Goal: Transaction & Acquisition: Purchase product/service

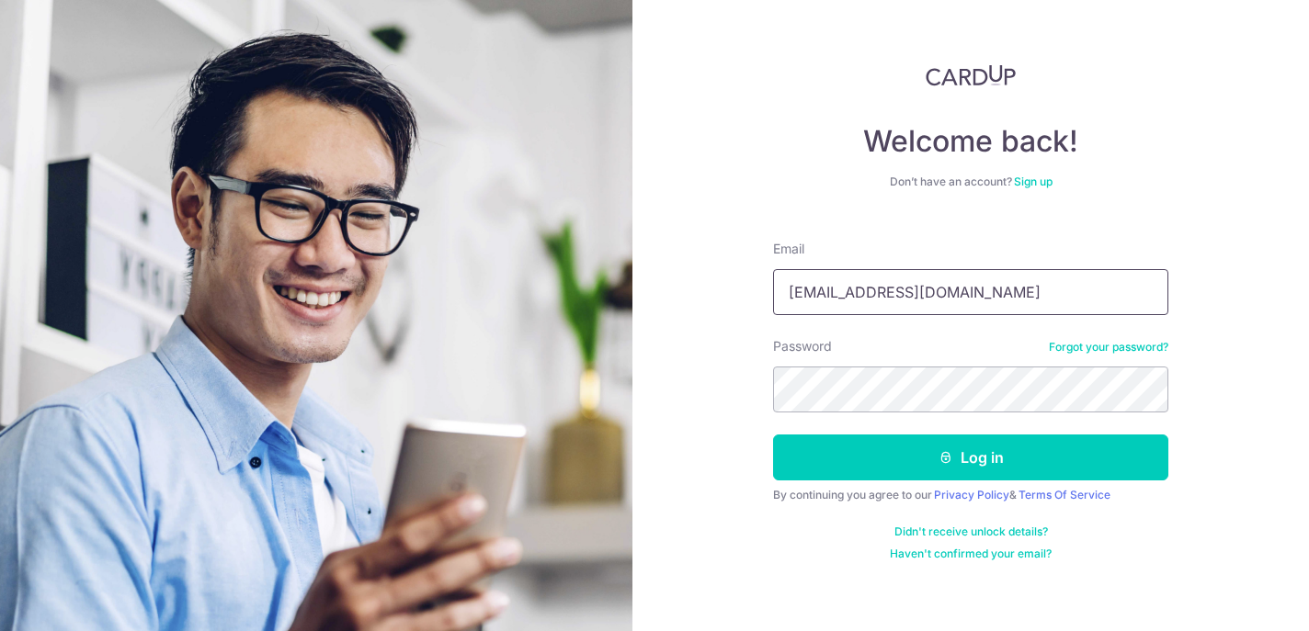
type input "[EMAIL_ADDRESS][DOMAIN_NAME]"
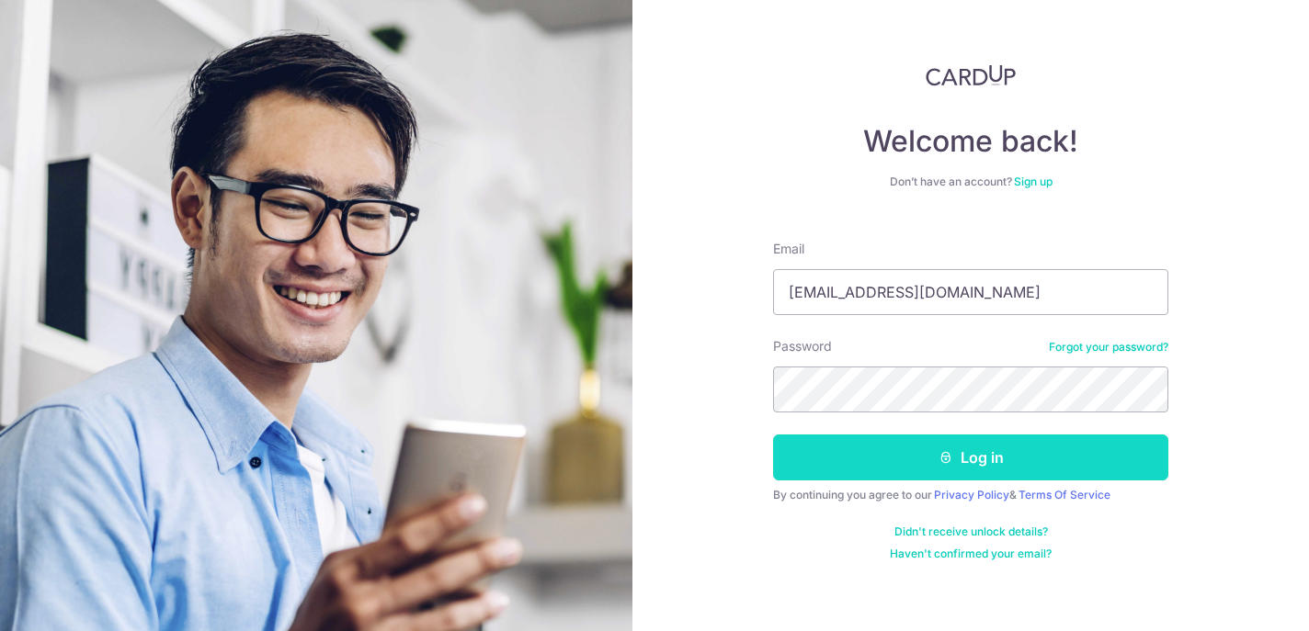
click at [1072, 456] on button "Log in" at bounding box center [970, 458] width 395 height 46
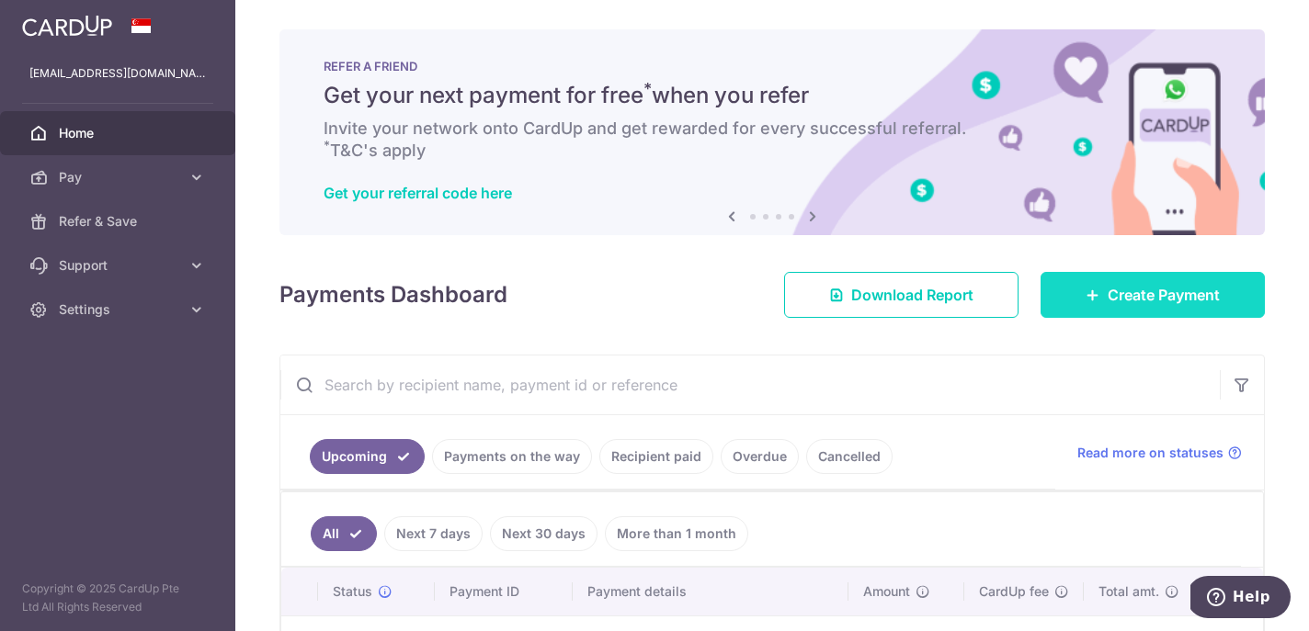
click at [1082, 283] on link "Create Payment" at bounding box center [1152, 295] width 224 height 46
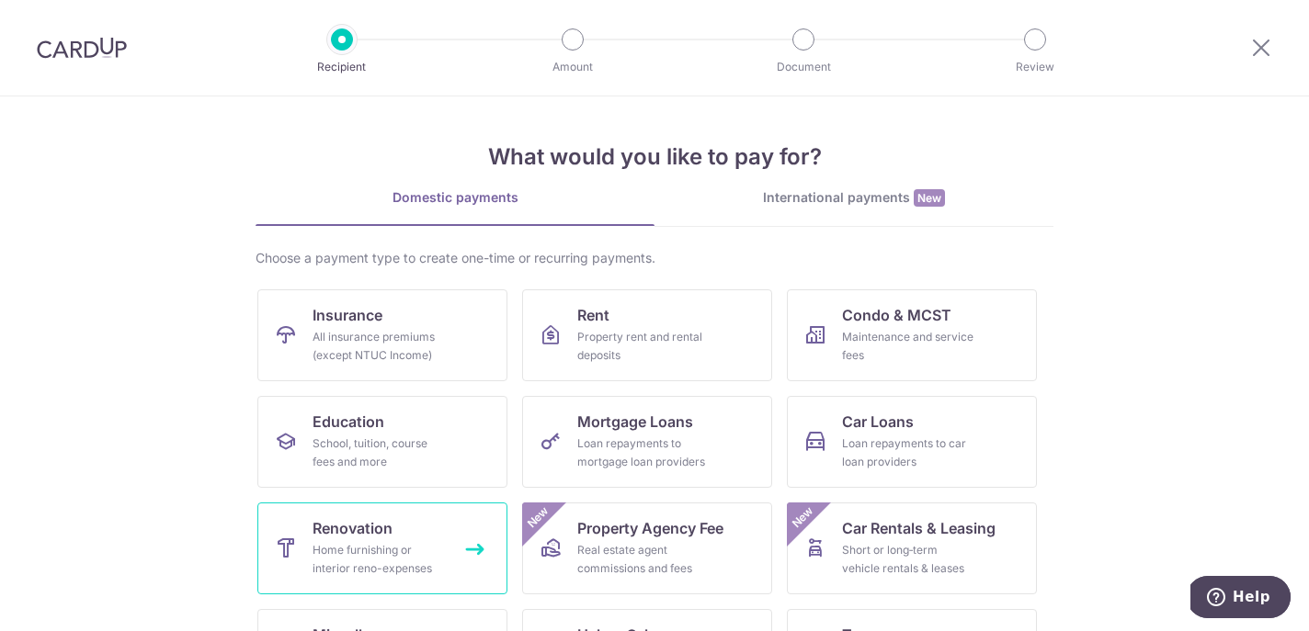
click at [370, 533] on span "Renovation" at bounding box center [352, 528] width 80 height 22
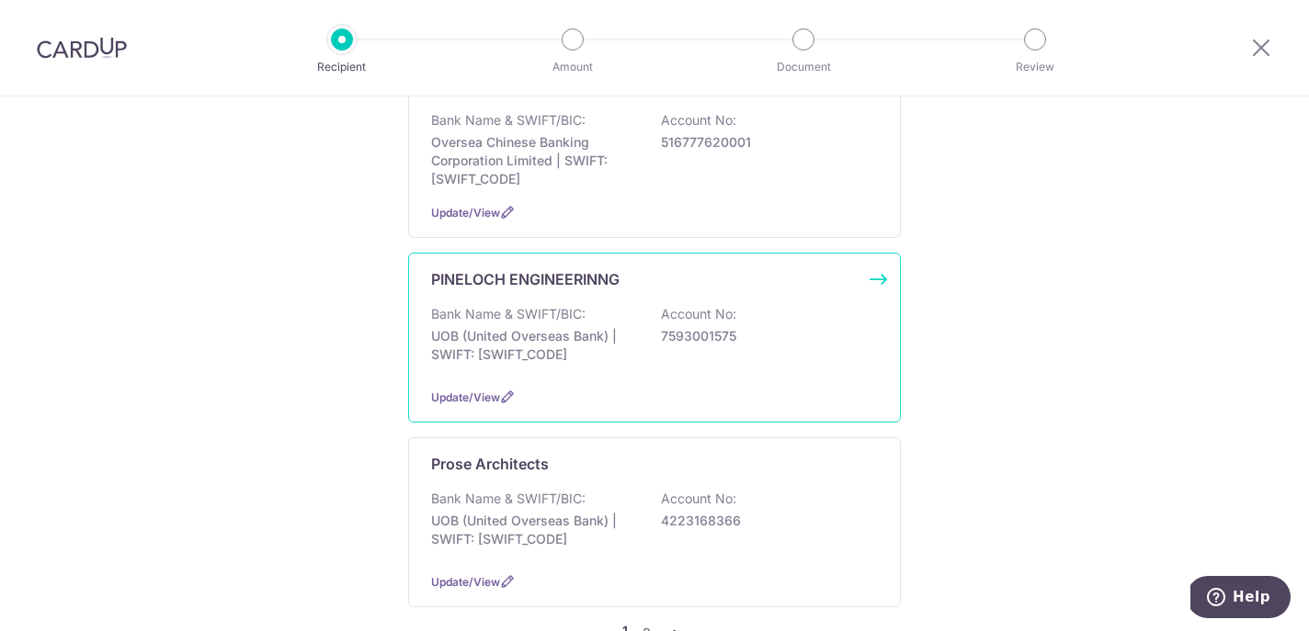
scroll to position [1916, 0]
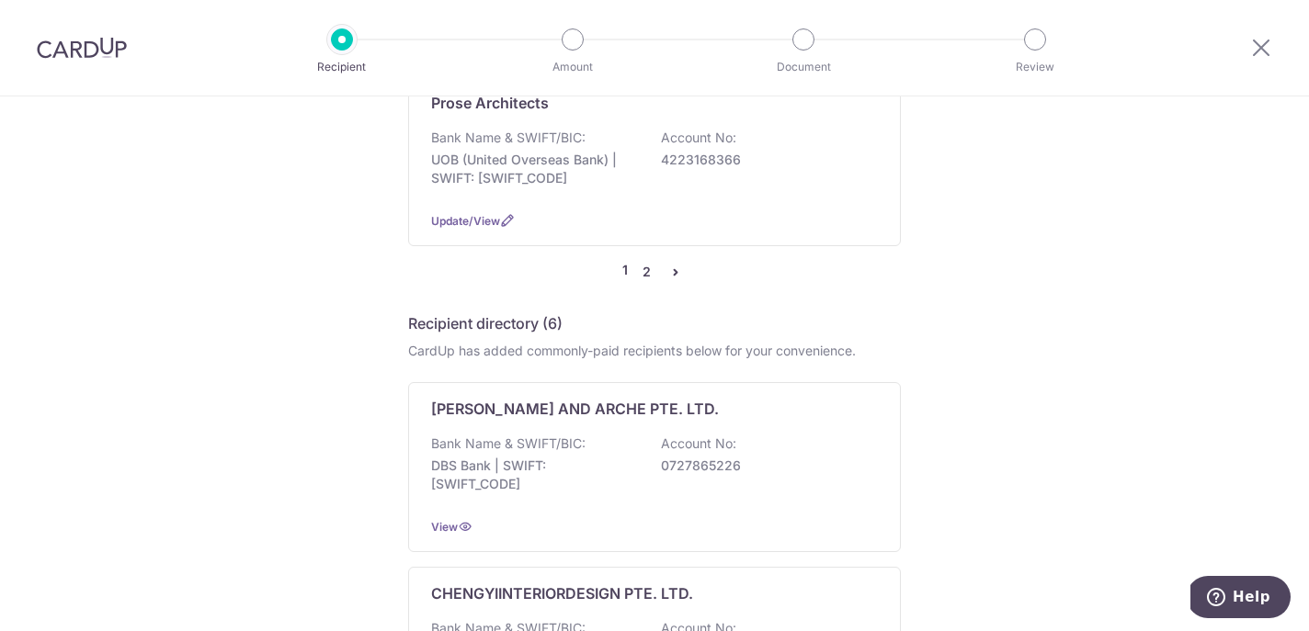
click at [647, 272] on link "2" at bounding box center [646, 272] width 22 height 22
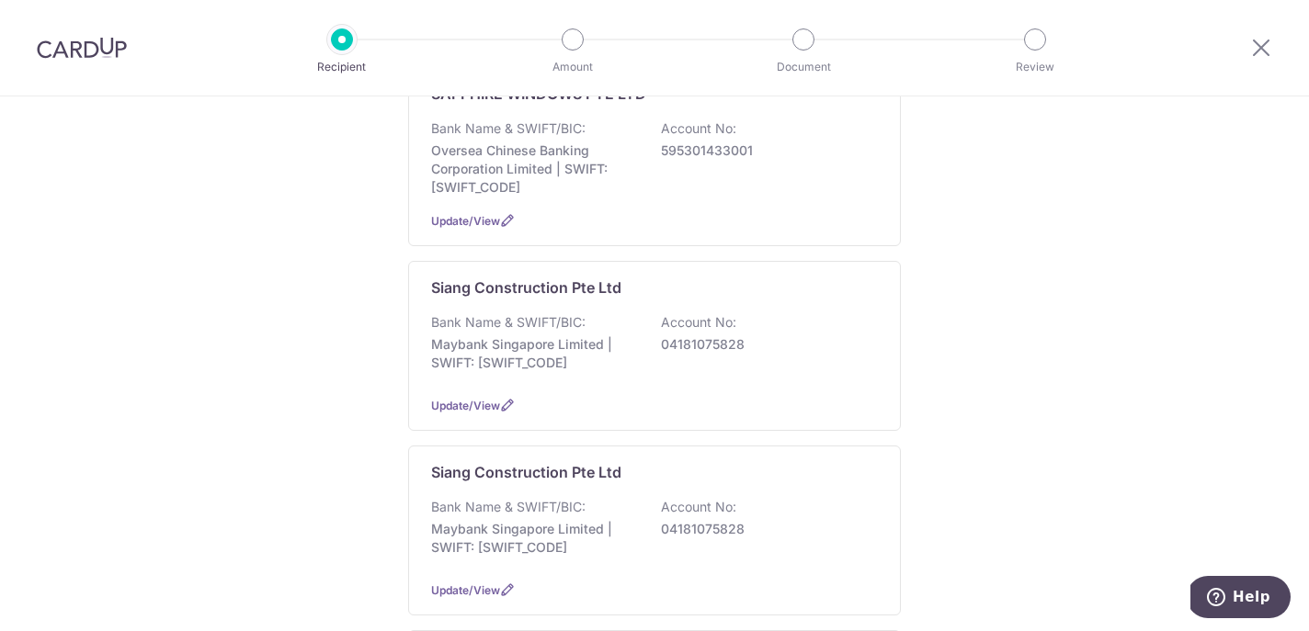
scroll to position [238, 0]
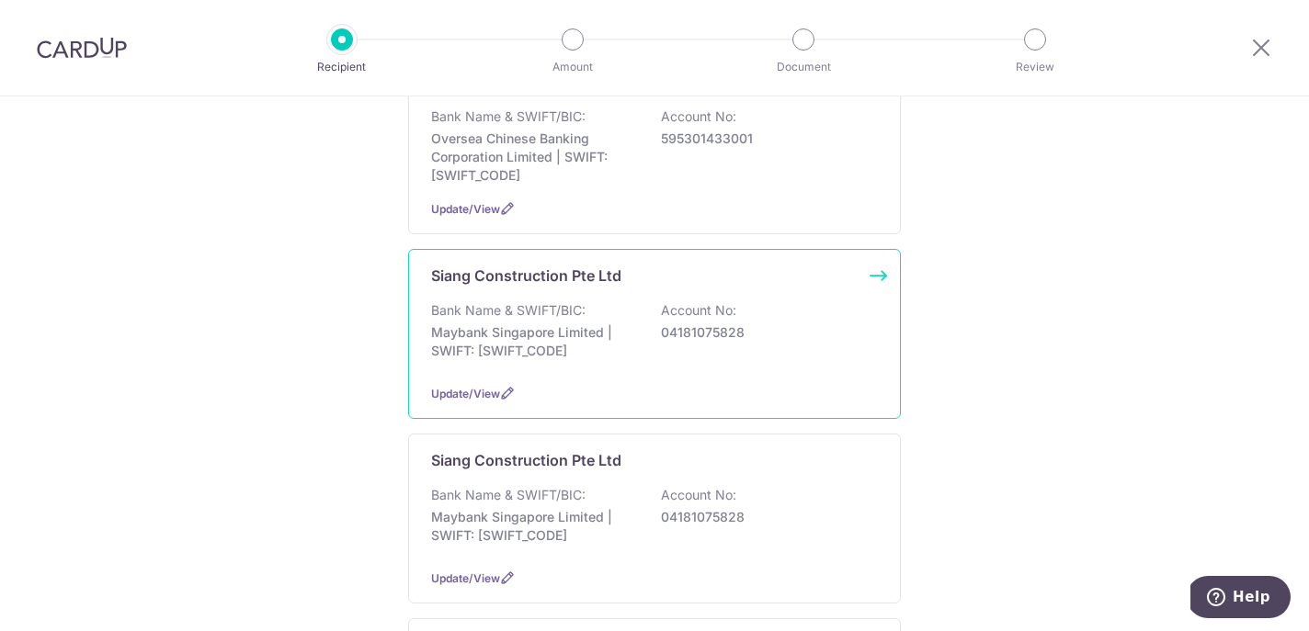
click at [632, 302] on div "Bank Name & SWIFT/BIC: Maybank Singapore Limited | SWIFT: MBBESGS2XXX Account N…" at bounding box center [654, 335] width 447 height 68
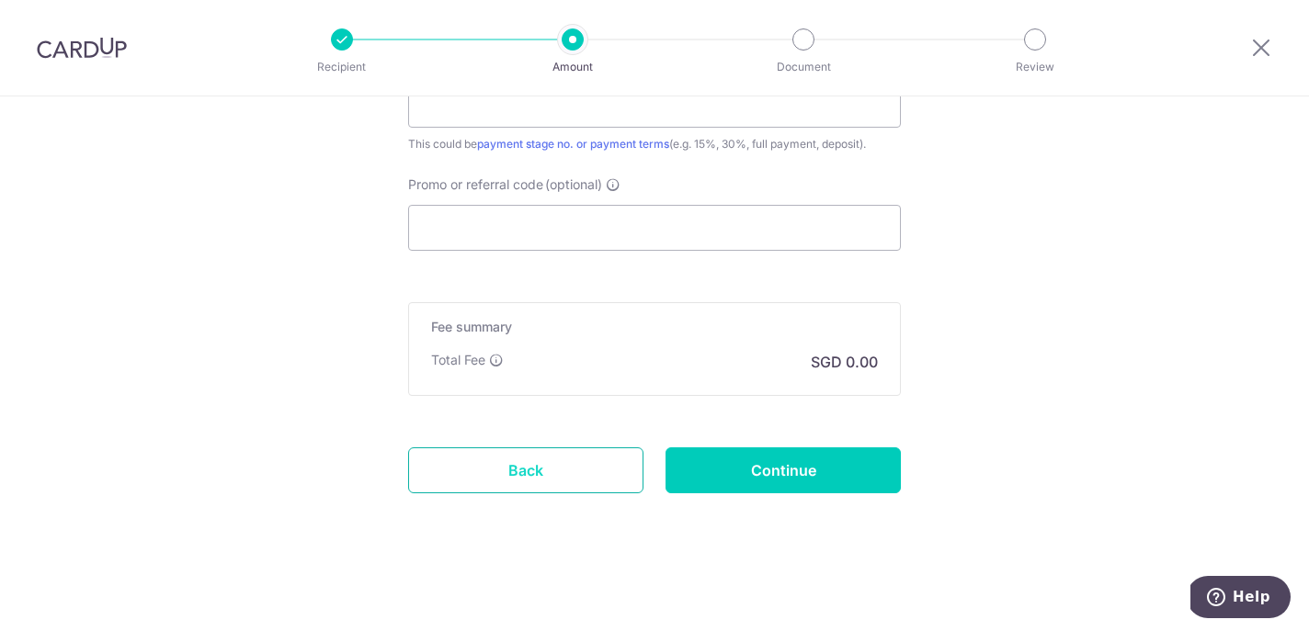
scroll to position [1254, 0]
click at [504, 454] on link "Back" at bounding box center [525, 471] width 235 height 46
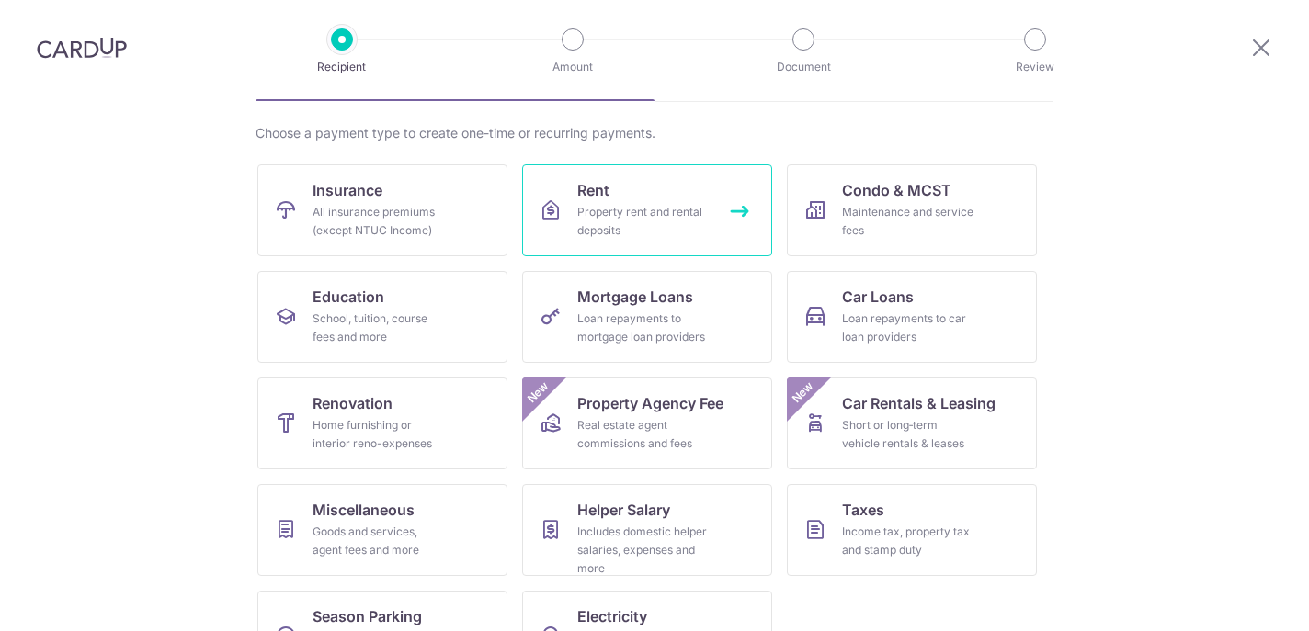
scroll to position [162, 0]
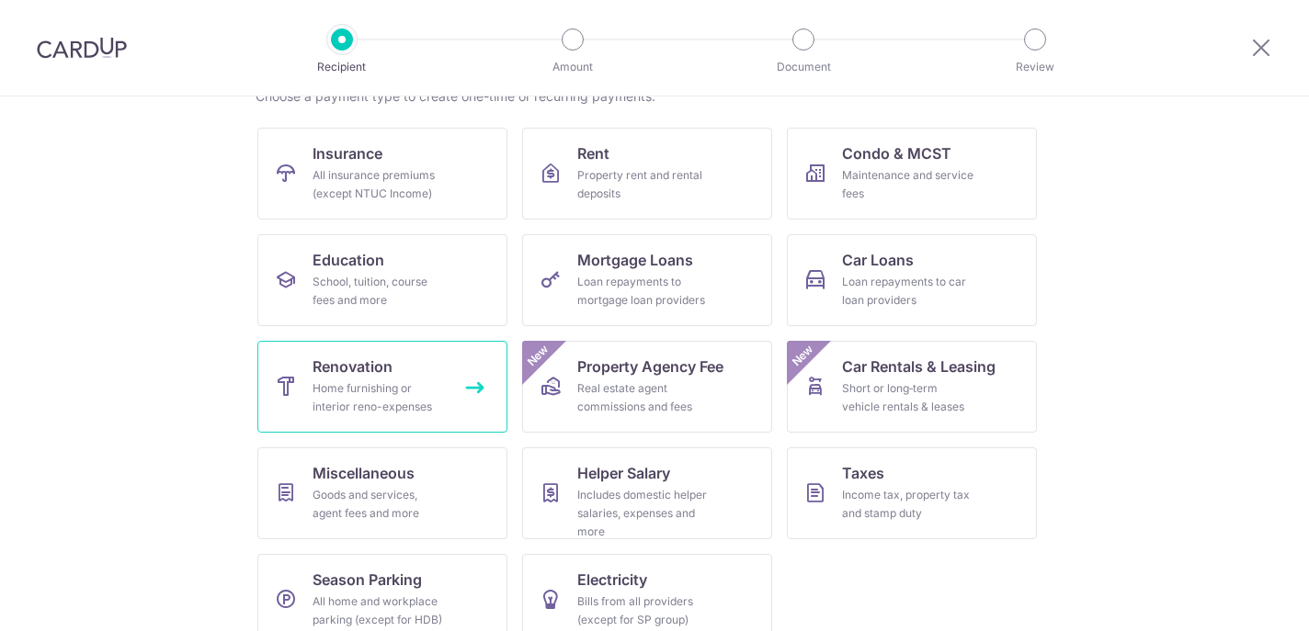
click at [408, 380] on div "Home furnishing or interior reno-expenses" at bounding box center [378, 398] width 132 height 37
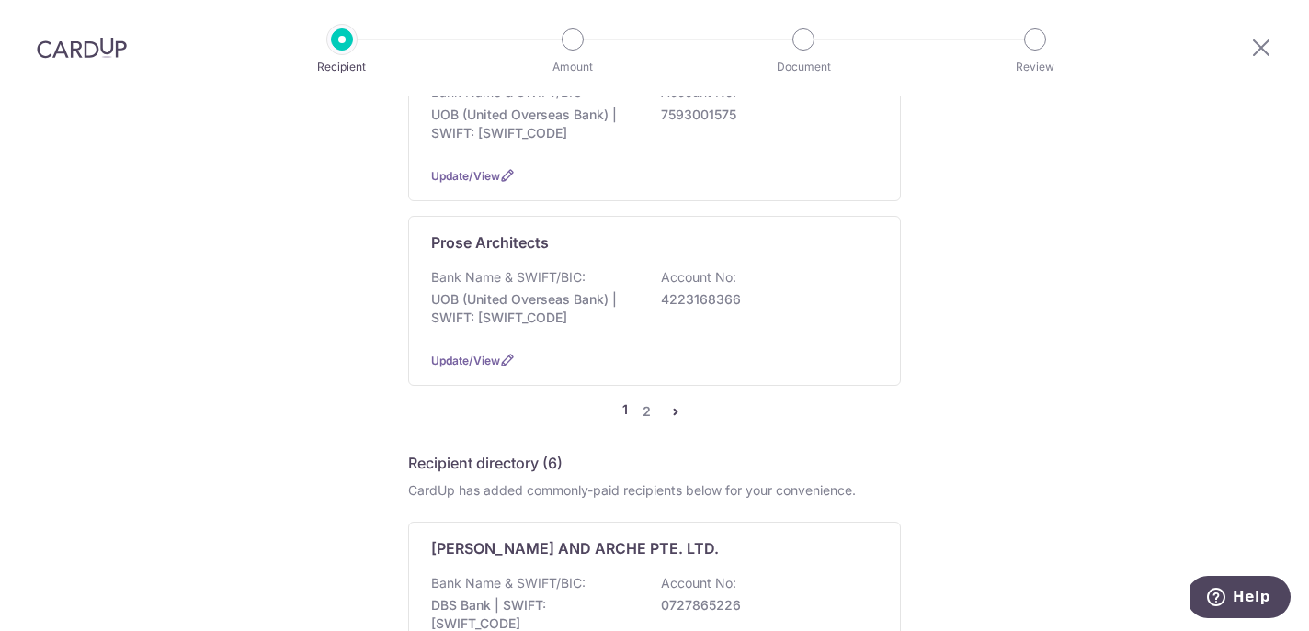
scroll to position [1799, 0]
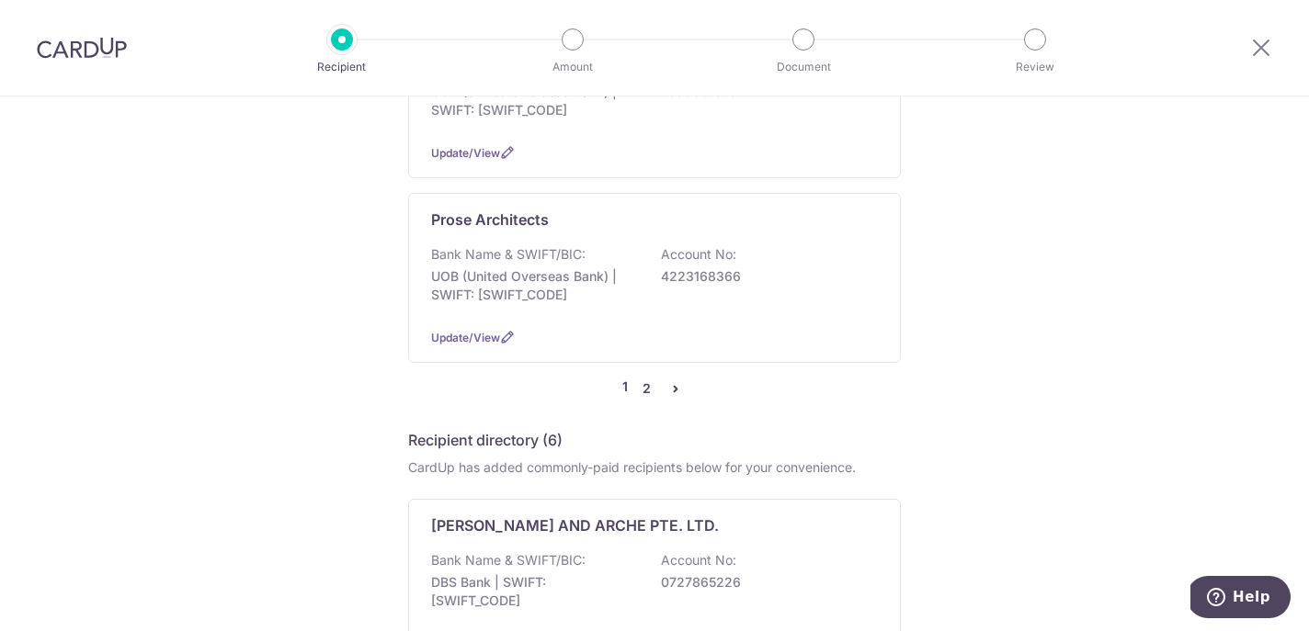
click at [644, 394] on link "2" at bounding box center [646, 389] width 22 height 22
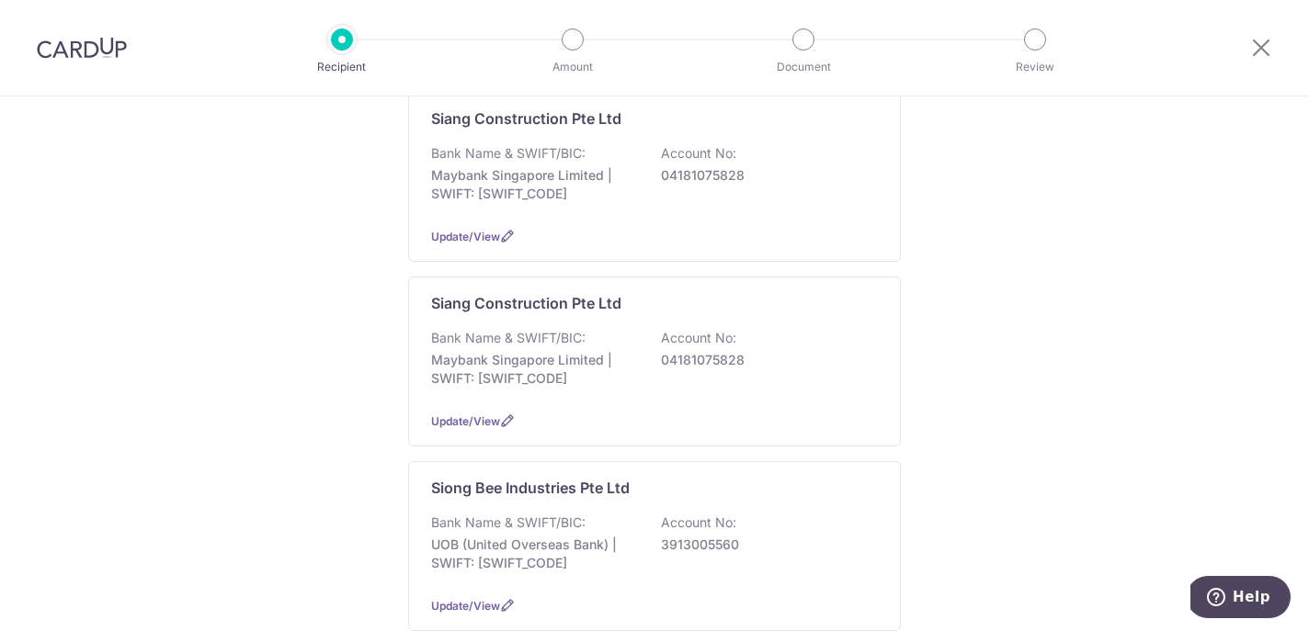
scroll to position [391, 0]
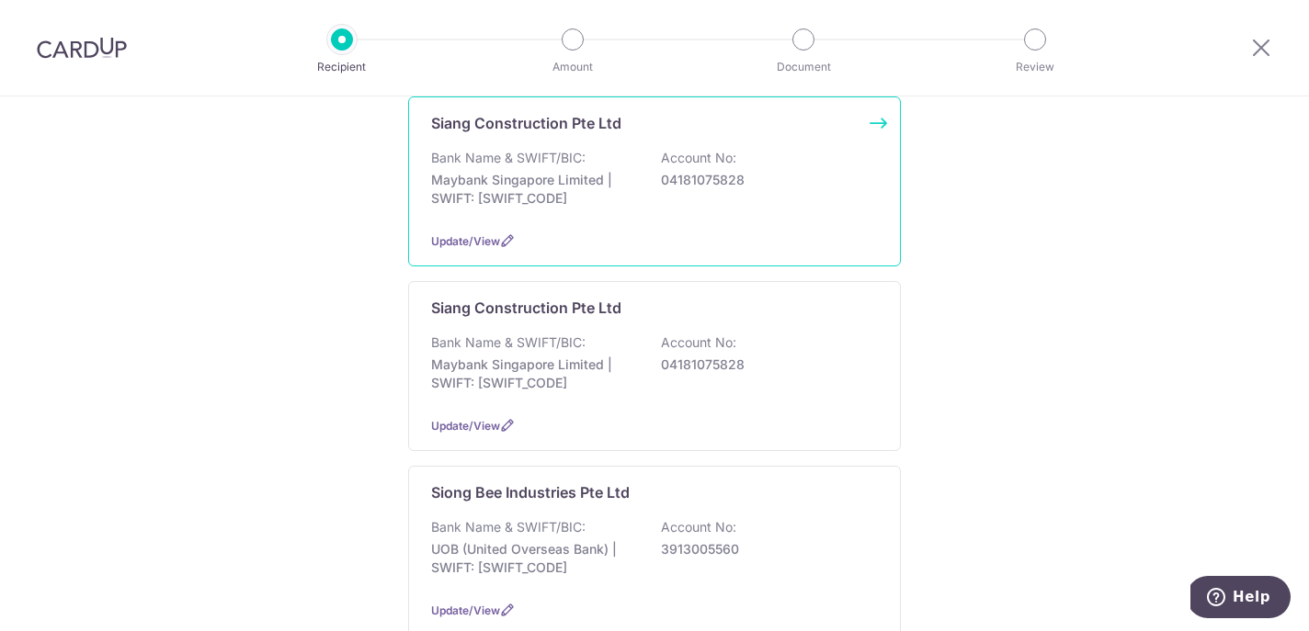
click at [476, 229] on div "Siang Construction Pte Ltd Bank Name & SWIFT/BIC: Maybank Singapore Limited | S…" at bounding box center [654, 181] width 493 height 170
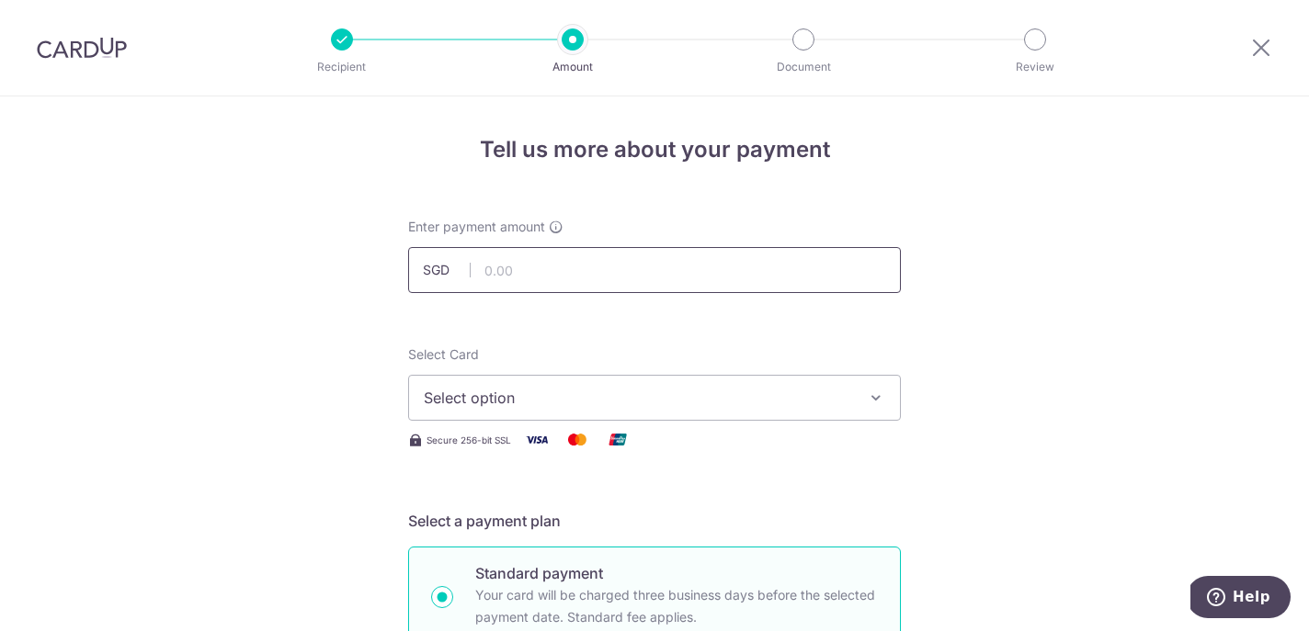
click at [564, 266] on input "text" at bounding box center [654, 270] width 493 height 46
type input "1,432.00"
click at [480, 369] on div "Select Card Select option Add credit card Your Cards **** 6290 **** 0642" at bounding box center [654, 383] width 493 height 75
click at [518, 402] on span "Select option" at bounding box center [638, 398] width 428 height 22
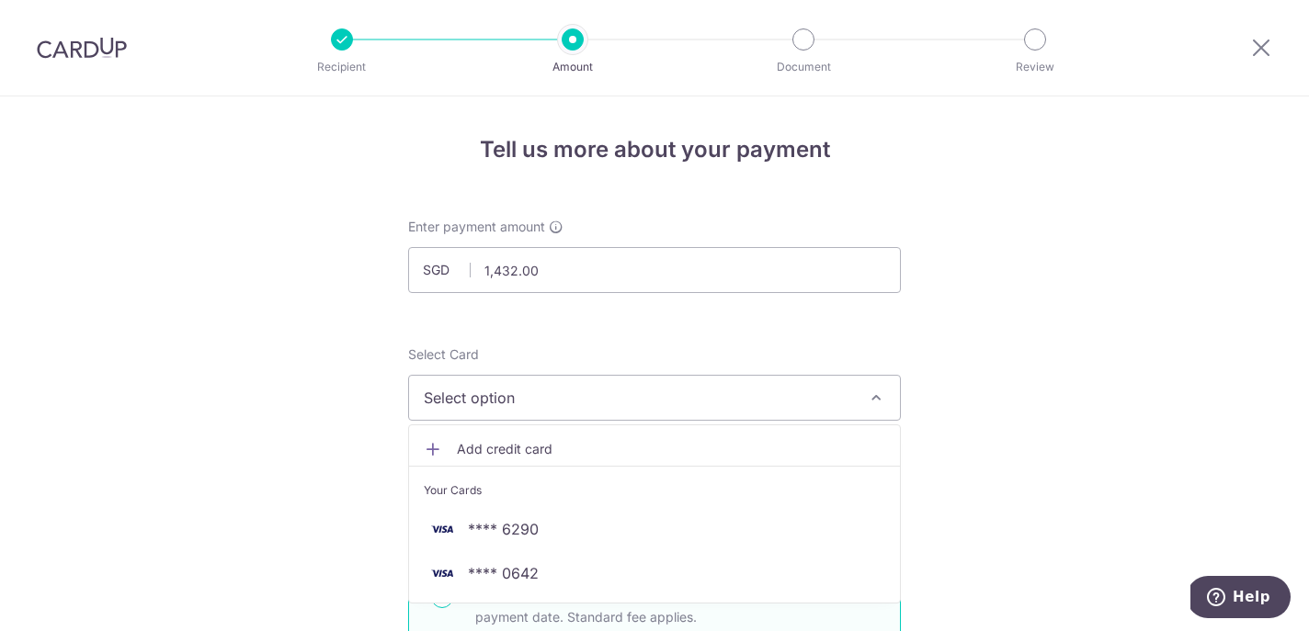
click at [508, 503] on li "Your Cards" at bounding box center [654, 486] width 491 height 41
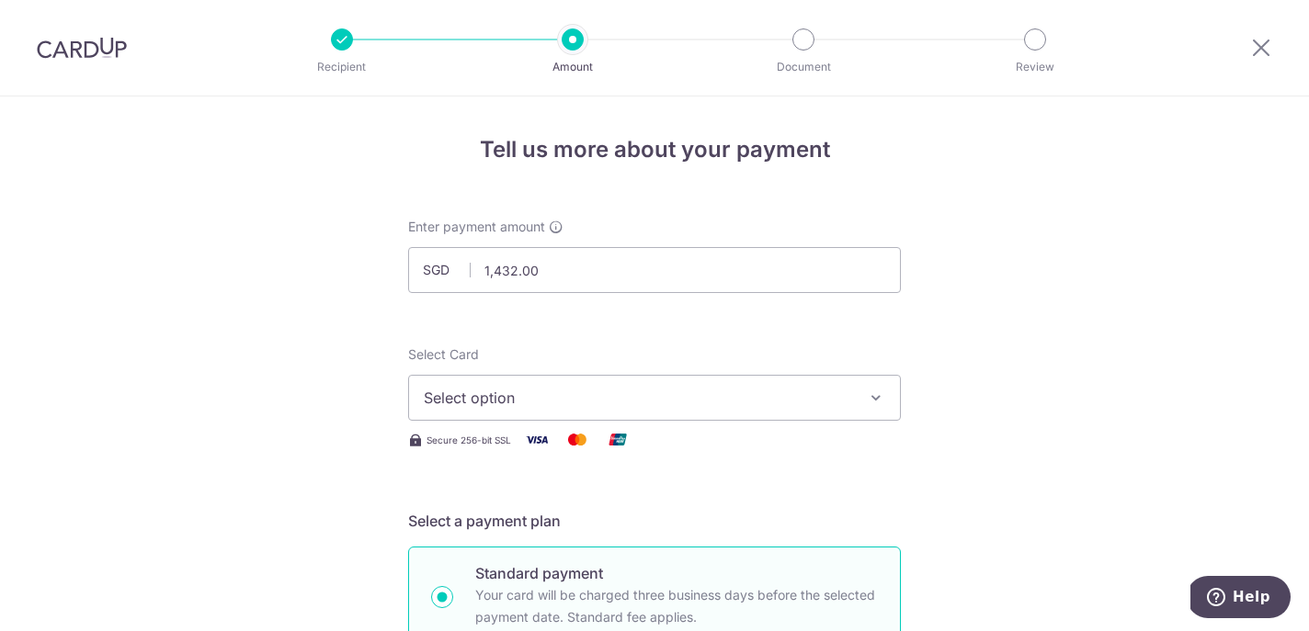
click at [501, 393] on span "Select option" at bounding box center [638, 398] width 428 height 22
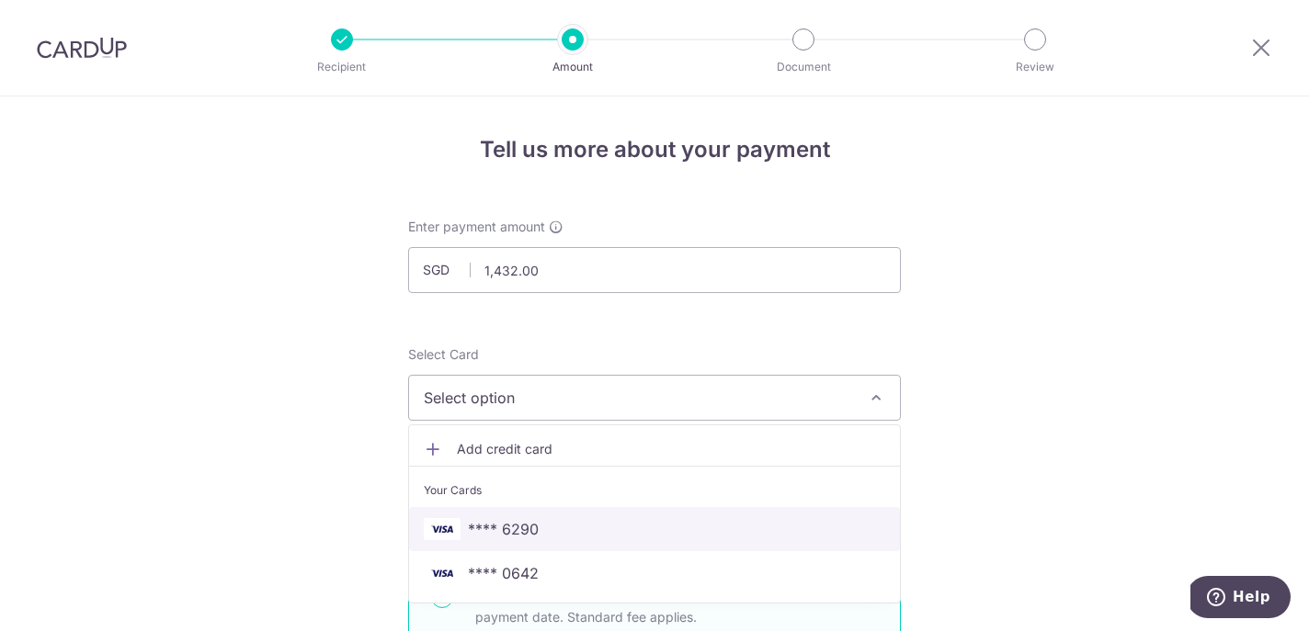
click at [513, 521] on span "**** 6290" at bounding box center [503, 529] width 71 height 22
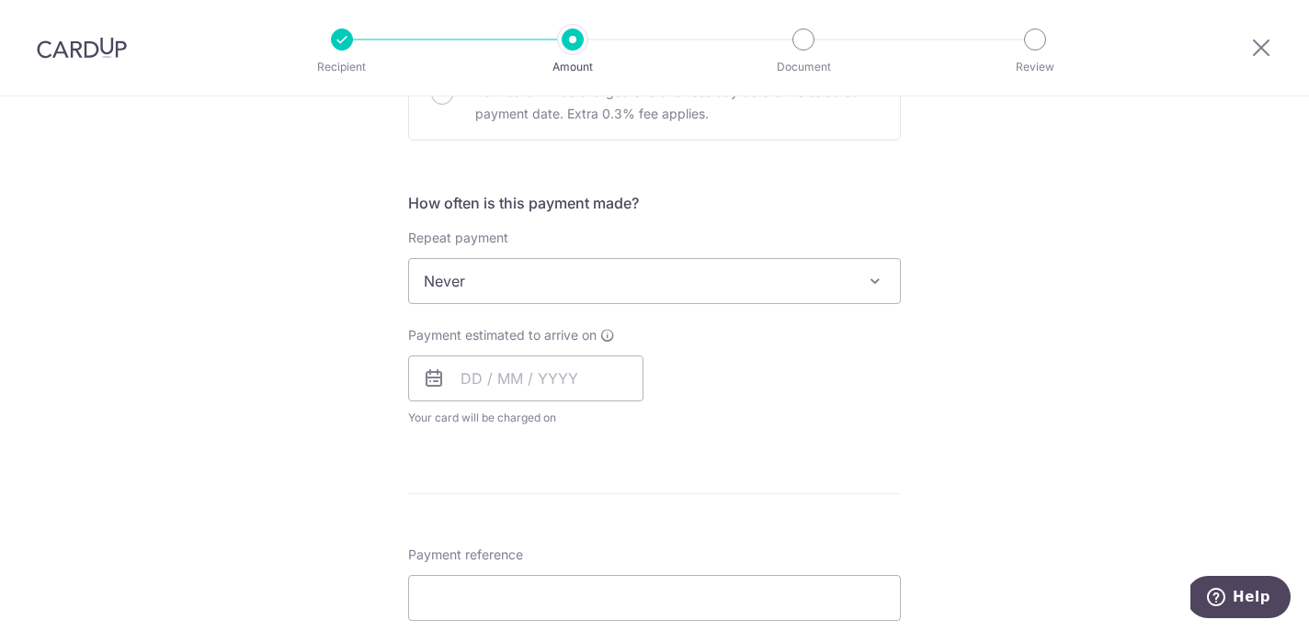
scroll to position [653, 0]
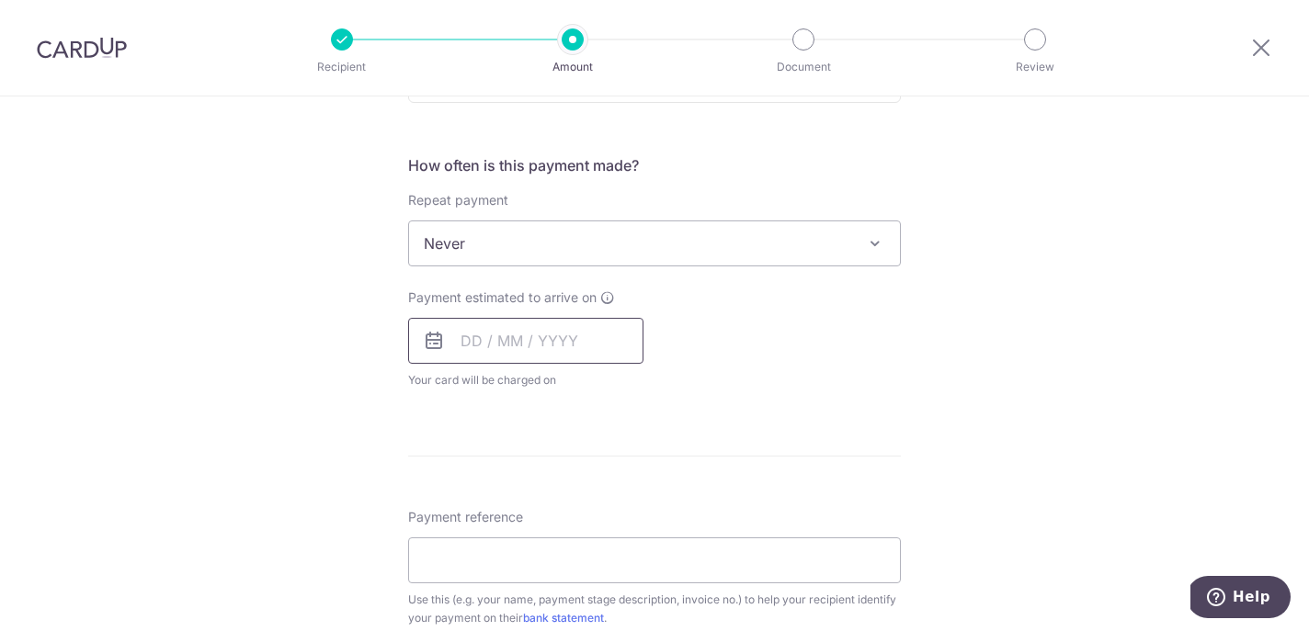
click at [489, 332] on input "text" at bounding box center [525, 341] width 235 height 46
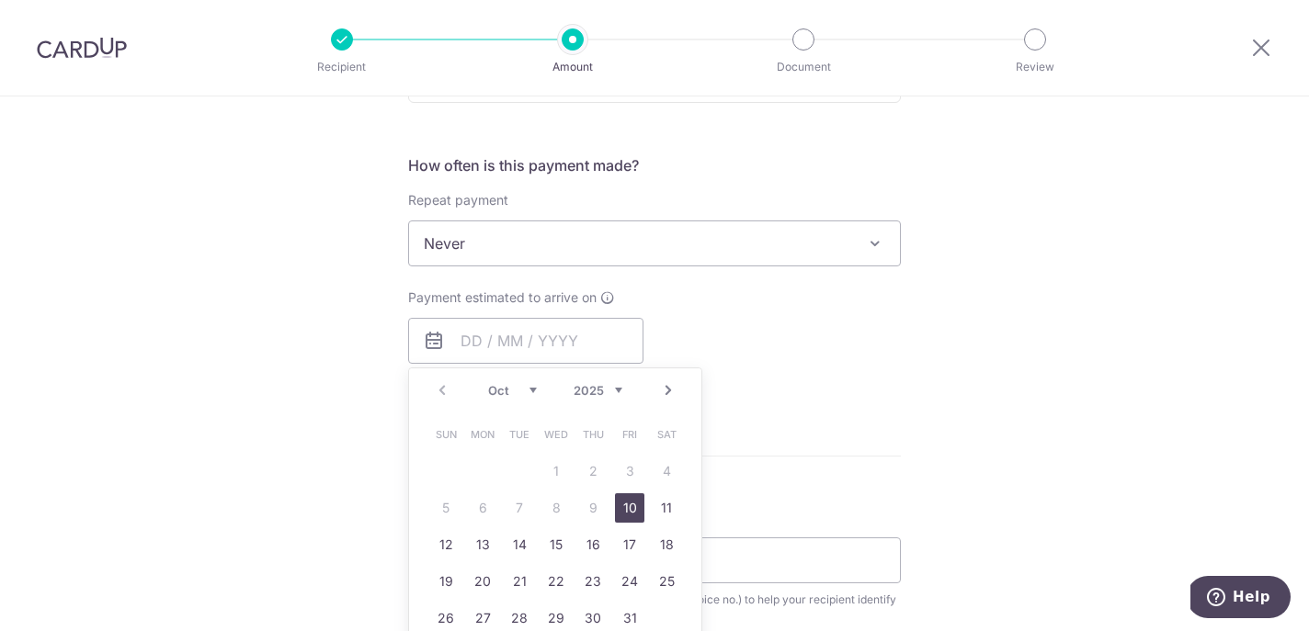
click at [623, 498] on link "10" at bounding box center [629, 507] width 29 height 29
type input "[DATE]"
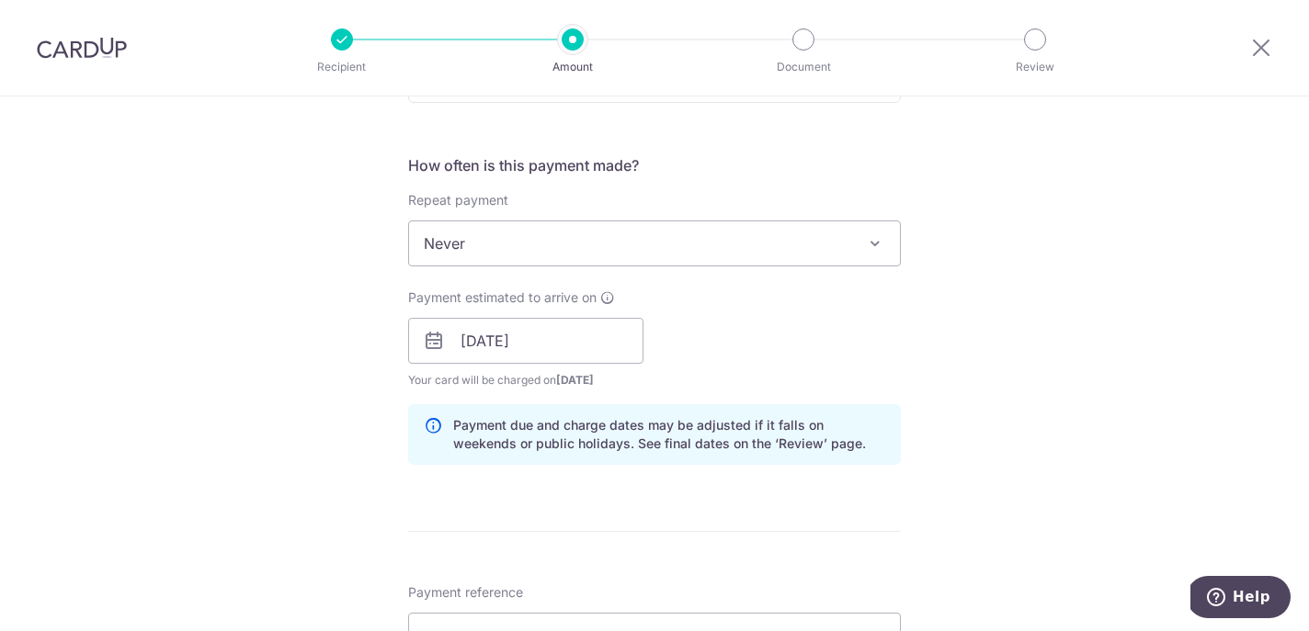
click at [305, 346] on div "Tell us more about your payment Enter payment amount SGD 1,432.00 1432.00 Selec…" at bounding box center [654, 373] width 1309 height 1861
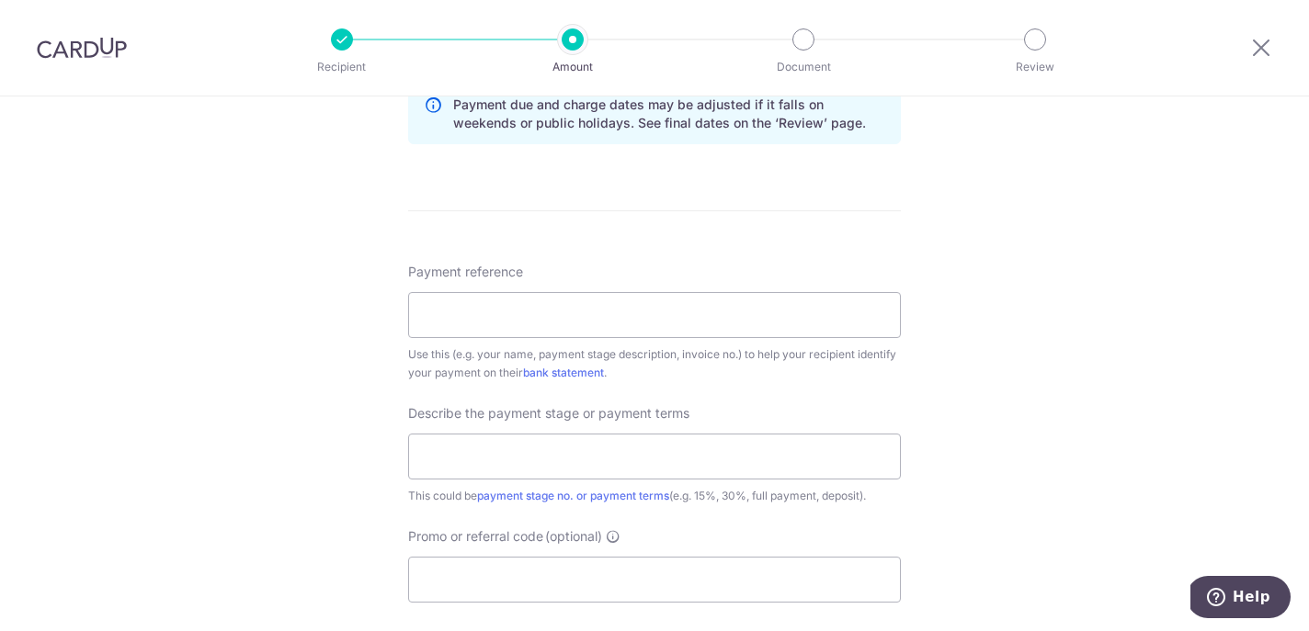
scroll to position [972, 0]
click at [429, 323] on input "Payment reference" at bounding box center [654, 317] width 493 height 46
type input "4"
paste input "SC202202899"
type input "SC202202899"
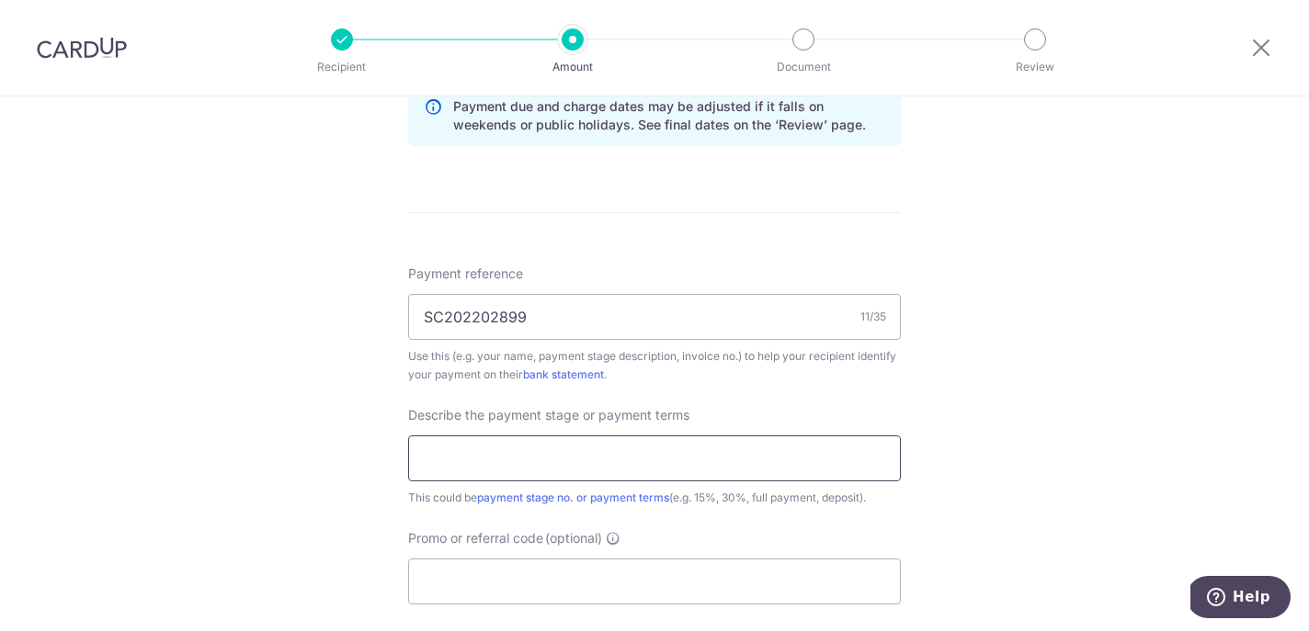
click at [633, 471] on input "text" at bounding box center [654, 459] width 493 height 46
type input "40% payment"
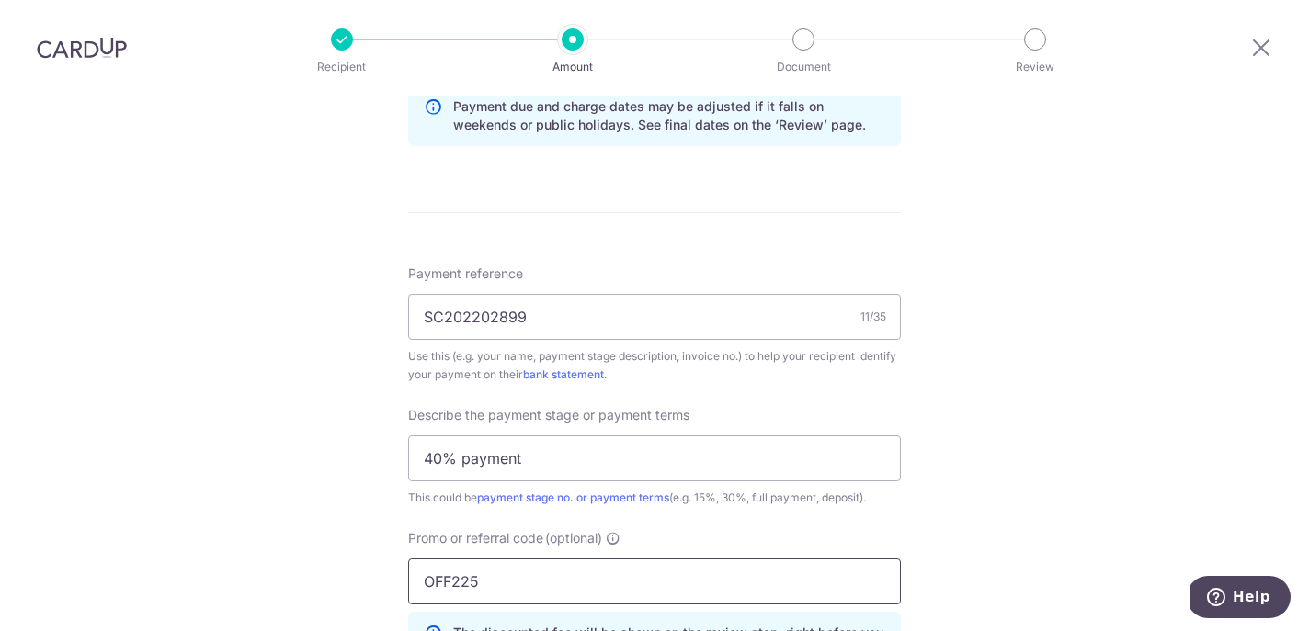
type input "OFF225"
click at [426, 394] on div "Payment reference SC202202899 11/35 Use this (e.g. your name, payment stage des…" at bounding box center [654, 476] width 493 height 423
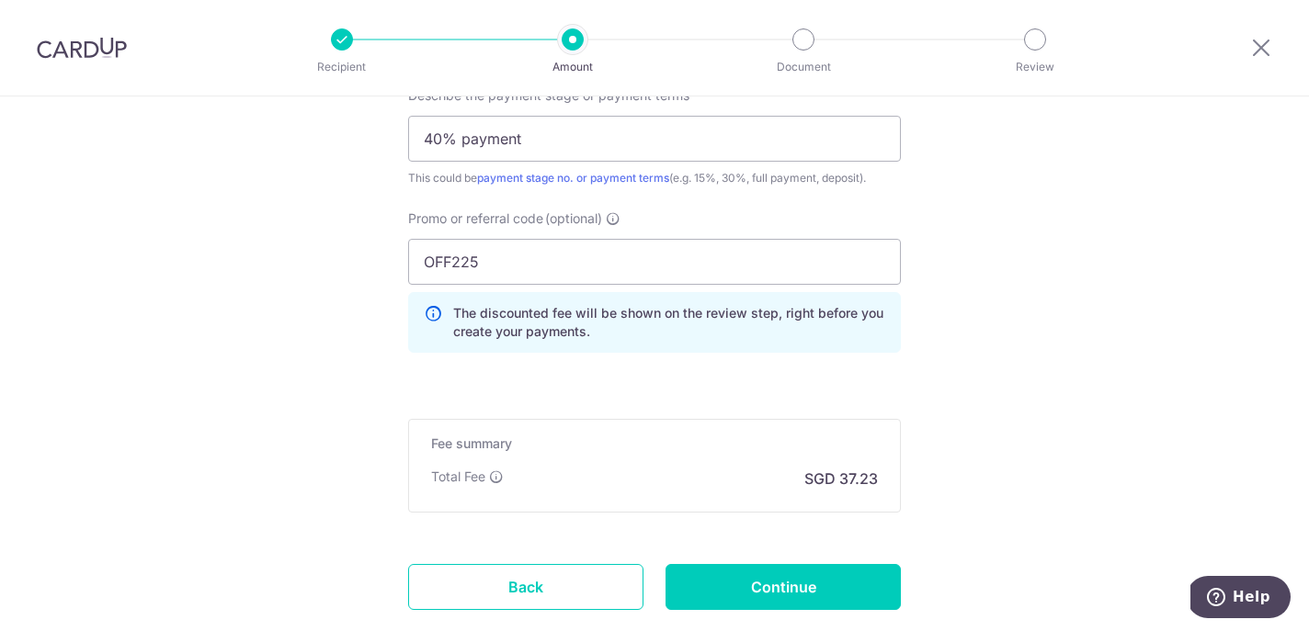
scroll to position [1374, 0]
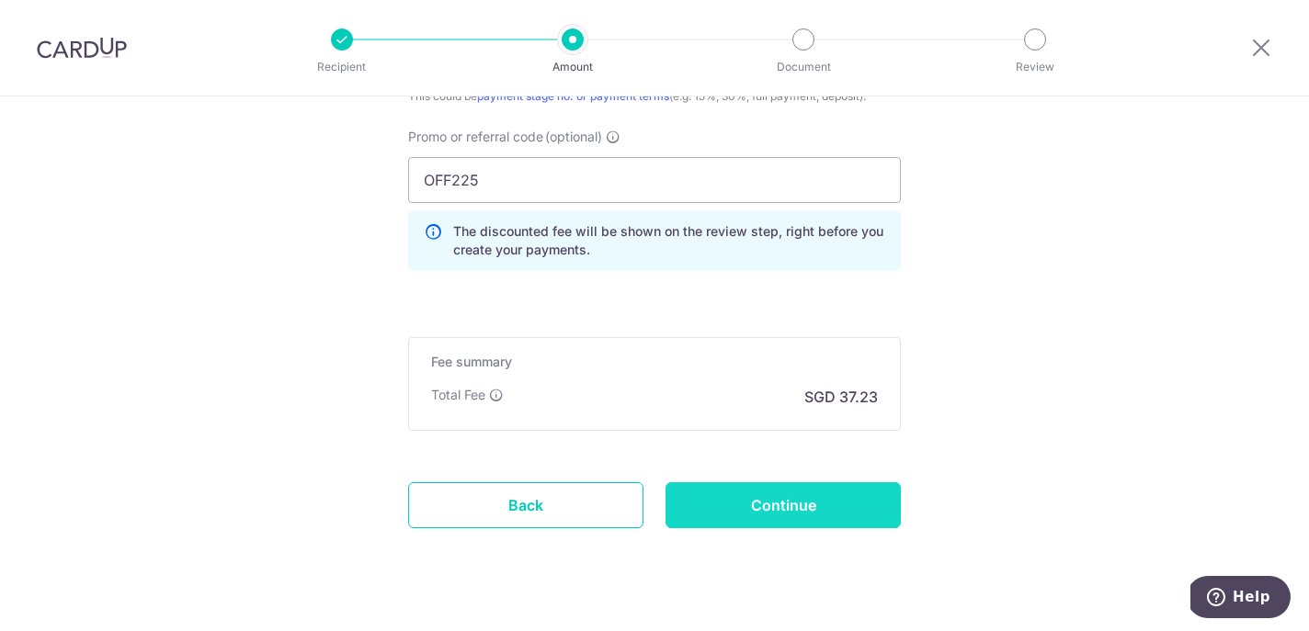
click at [708, 513] on input "Continue" at bounding box center [782, 505] width 235 height 46
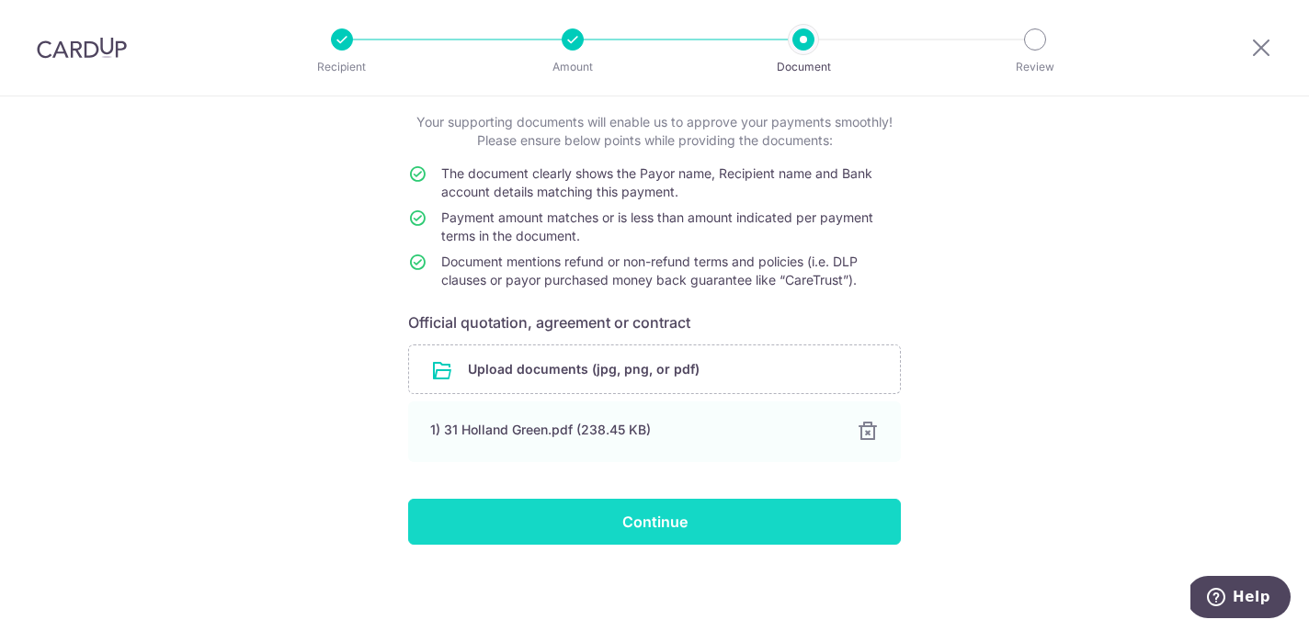
scroll to position [105, 0]
click at [697, 526] on input "Continue" at bounding box center [654, 522] width 493 height 46
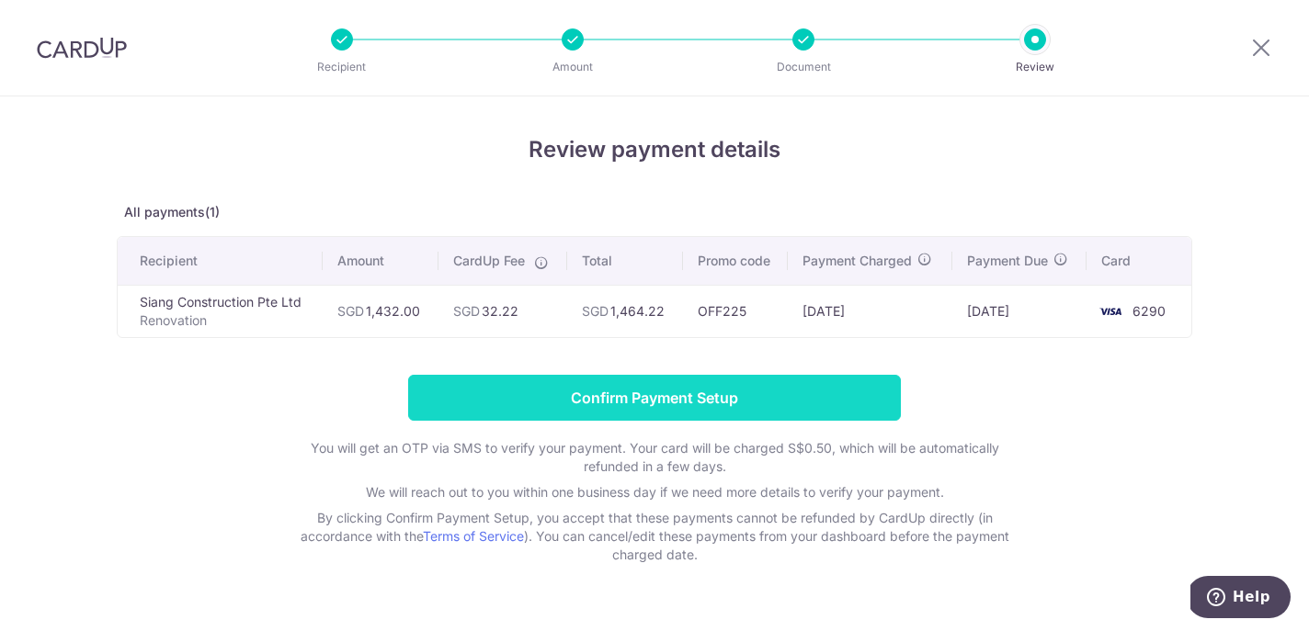
click at [713, 388] on input "Confirm Payment Setup" at bounding box center [654, 398] width 493 height 46
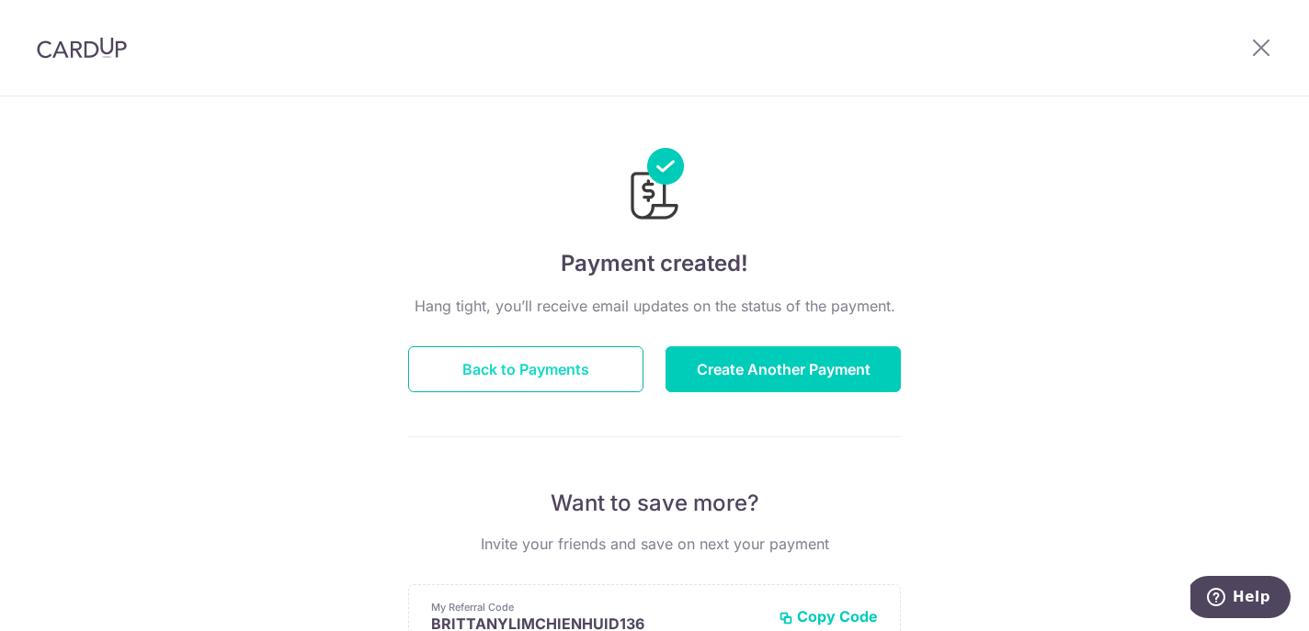
click at [497, 366] on button "Back to Payments" at bounding box center [525, 369] width 235 height 46
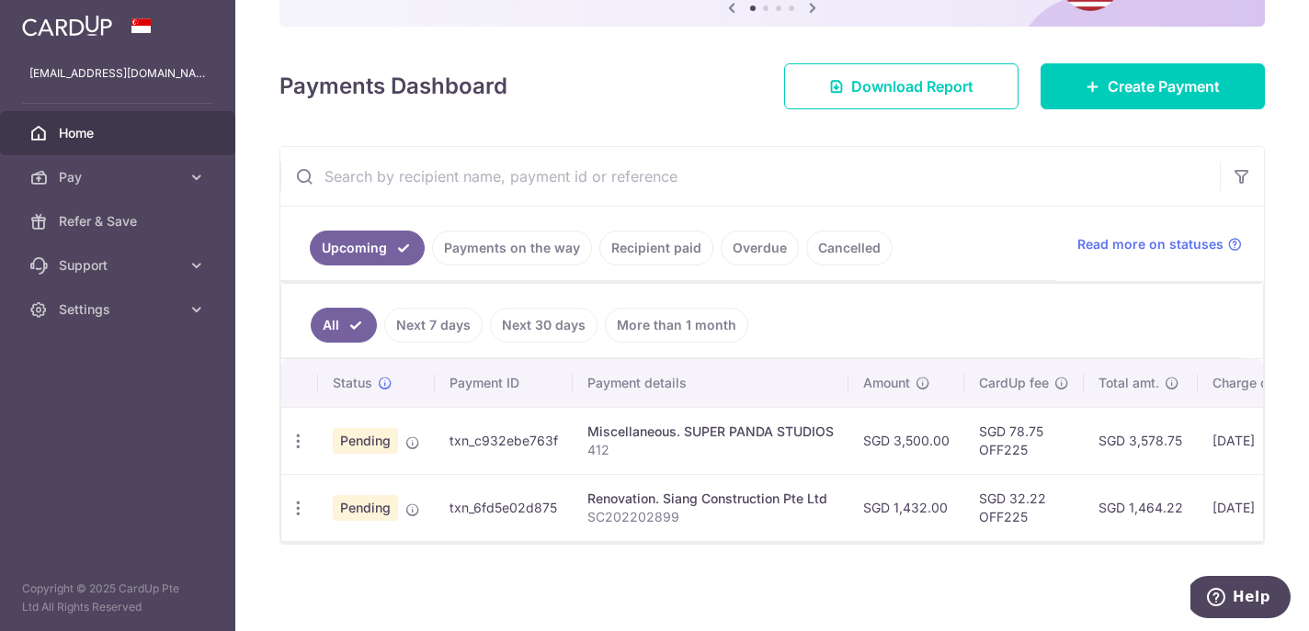
scroll to position [214, 0]
click at [299, 504] on icon "button" at bounding box center [298, 508] width 19 height 19
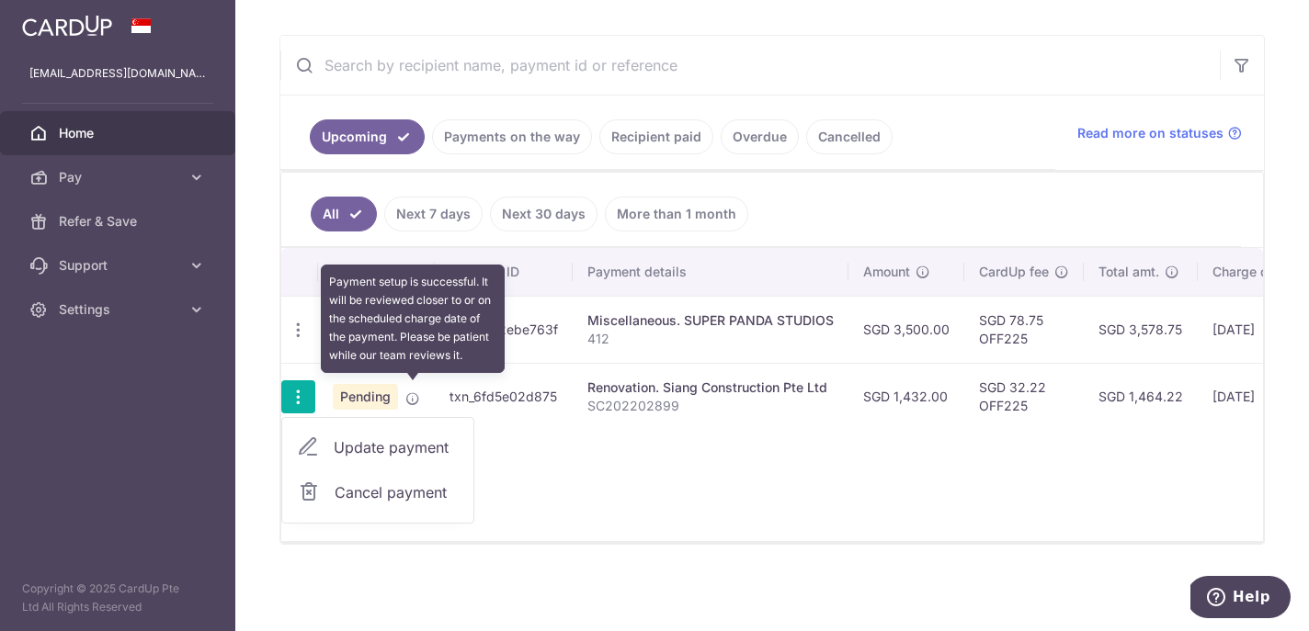
click at [412, 400] on icon at bounding box center [412, 398] width 15 height 15
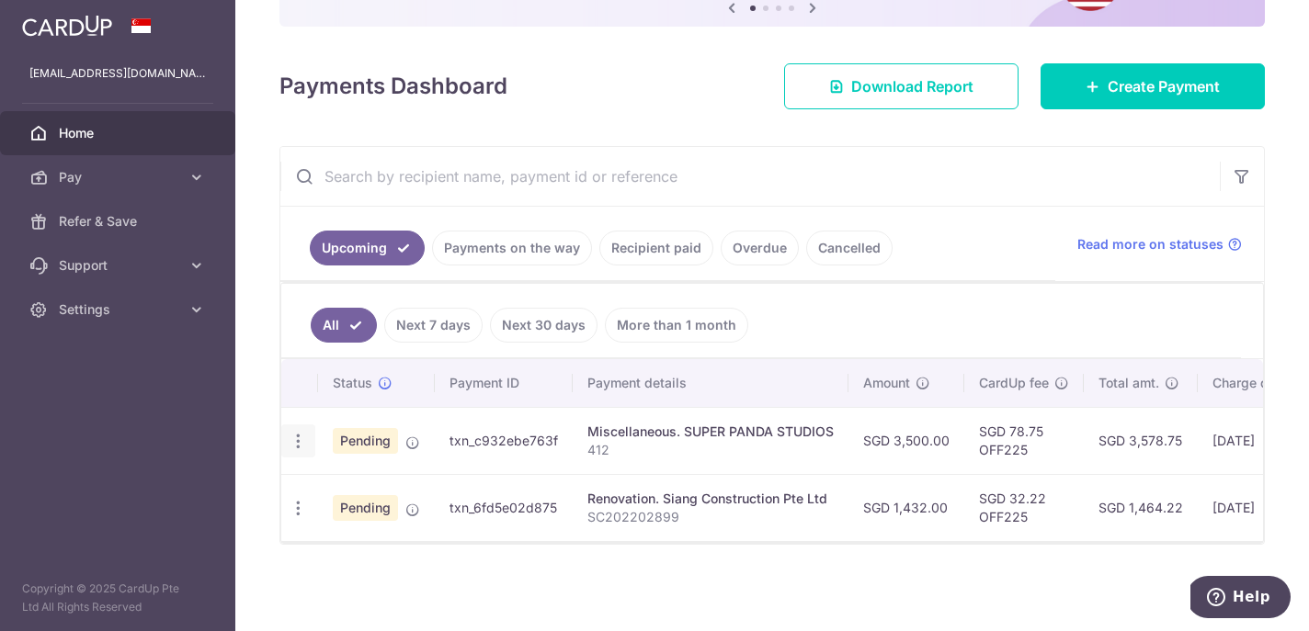
click at [305, 439] on icon "button" at bounding box center [298, 441] width 19 height 19
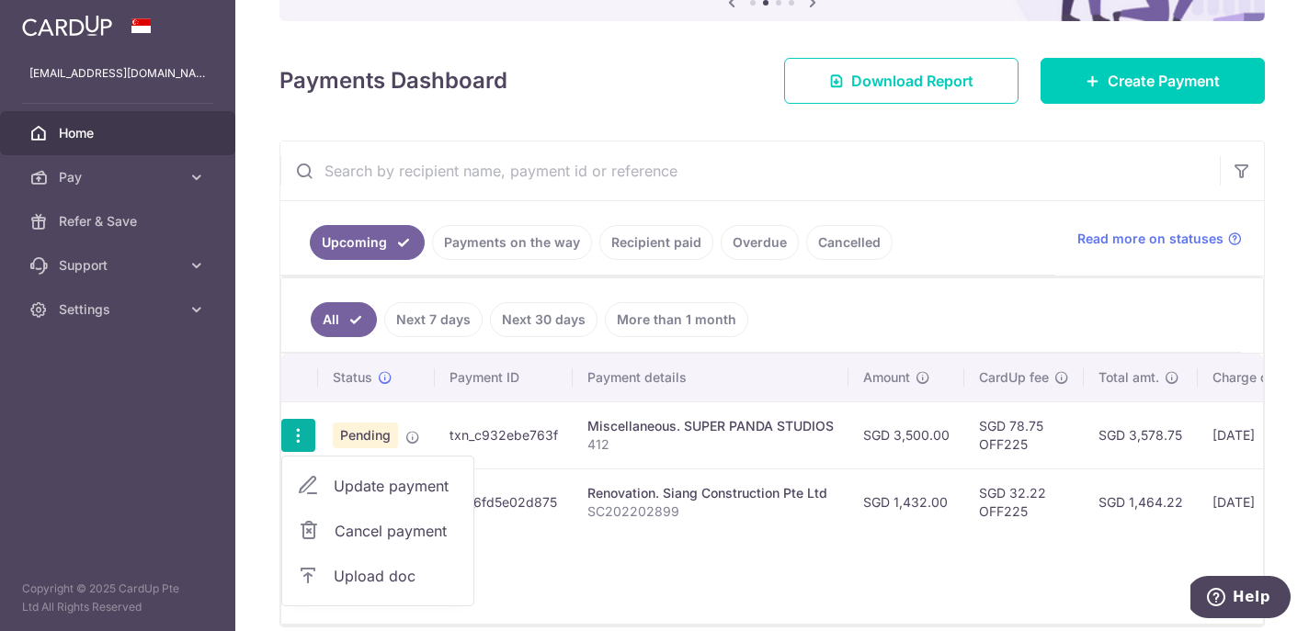
click at [342, 571] on span "Upload doc" at bounding box center [396, 576] width 125 height 22
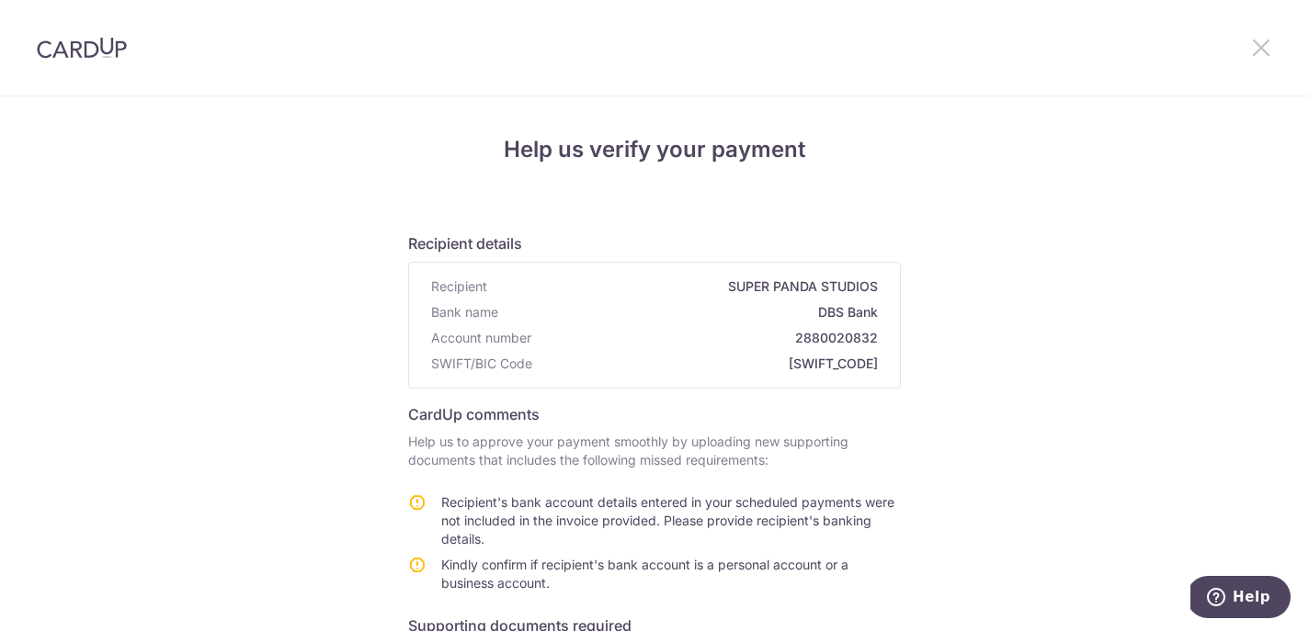
click at [1258, 49] on icon at bounding box center [1261, 47] width 22 height 23
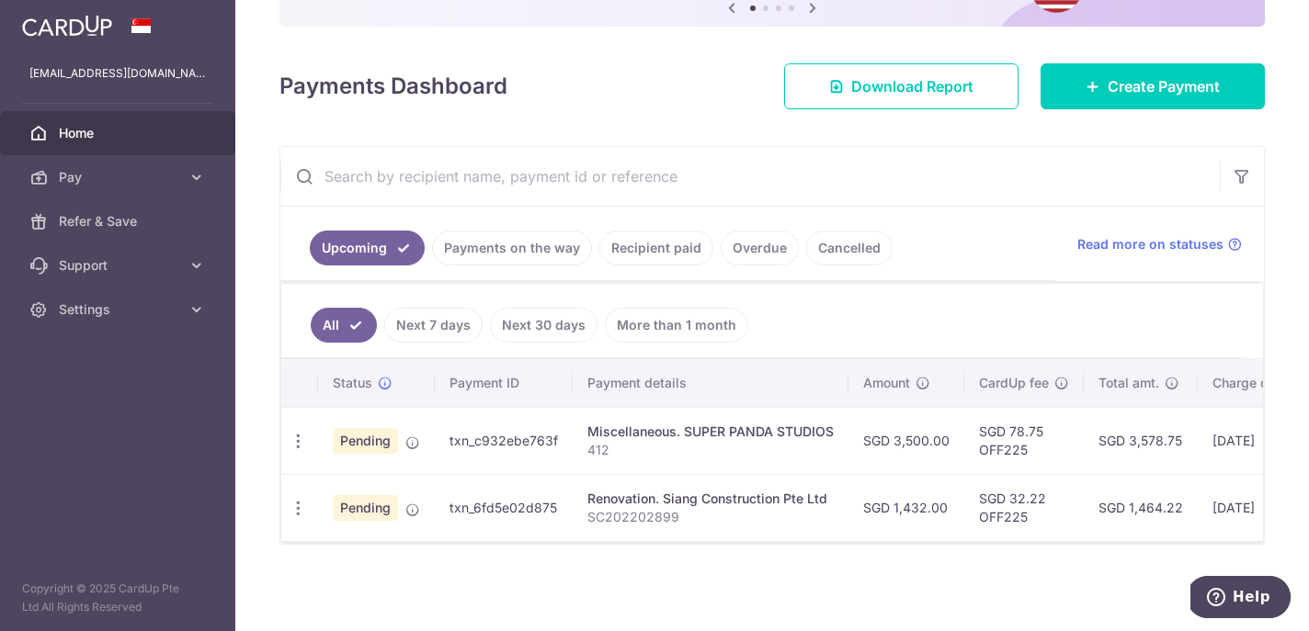
scroll to position [192, 0]
click at [299, 433] on icon "button" at bounding box center [298, 441] width 19 height 19
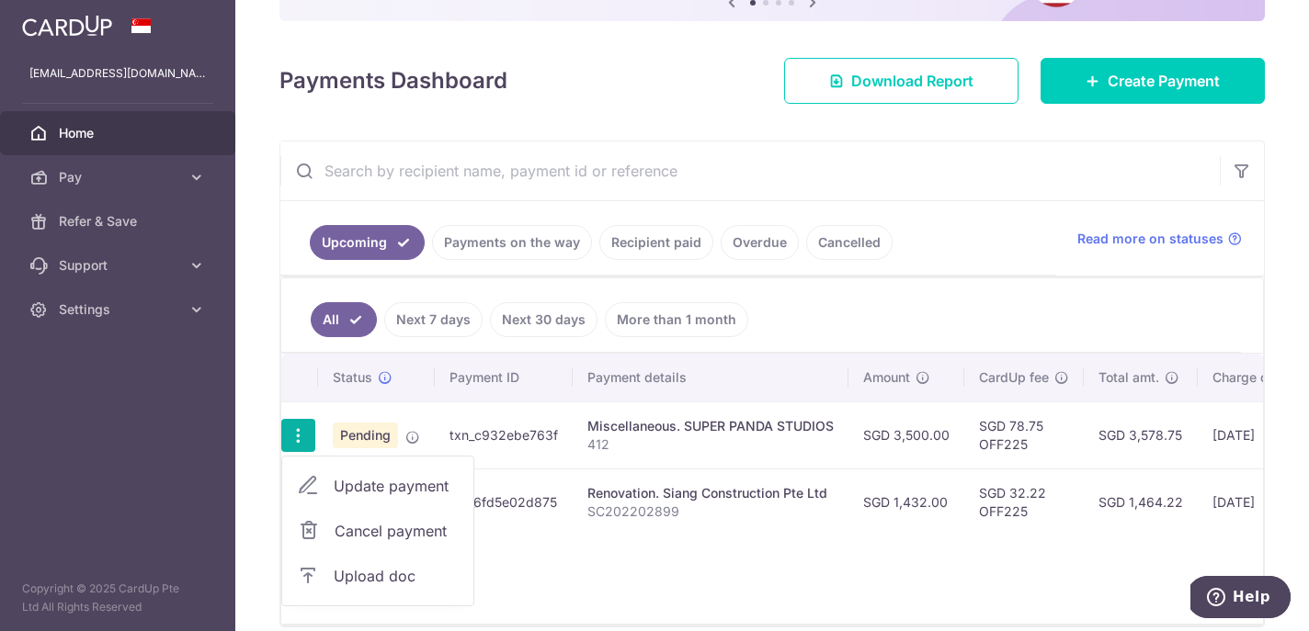
click at [642, 596] on div "Status Payment ID Payment details Amount CardUp fee Total amt. Charge date Due …" at bounding box center [771, 489] width 981 height 270
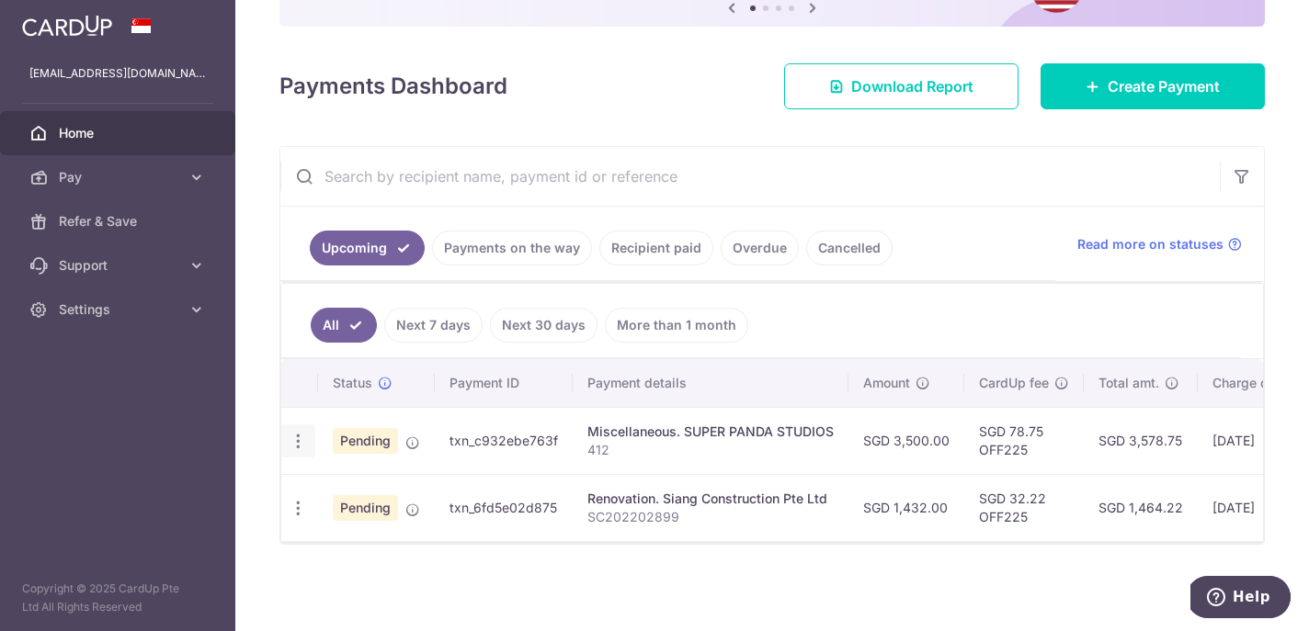
scroll to position [0, 0]
click at [299, 438] on icon "button" at bounding box center [298, 441] width 19 height 19
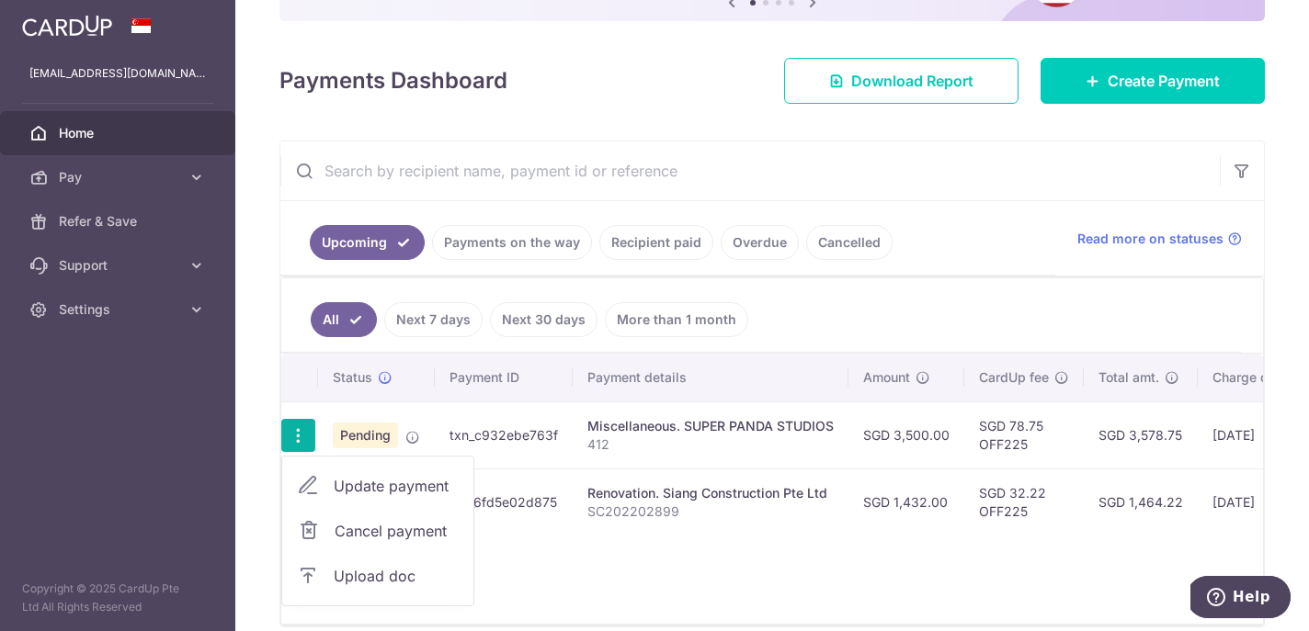
click at [341, 574] on span "Upload doc" at bounding box center [396, 576] width 125 height 22
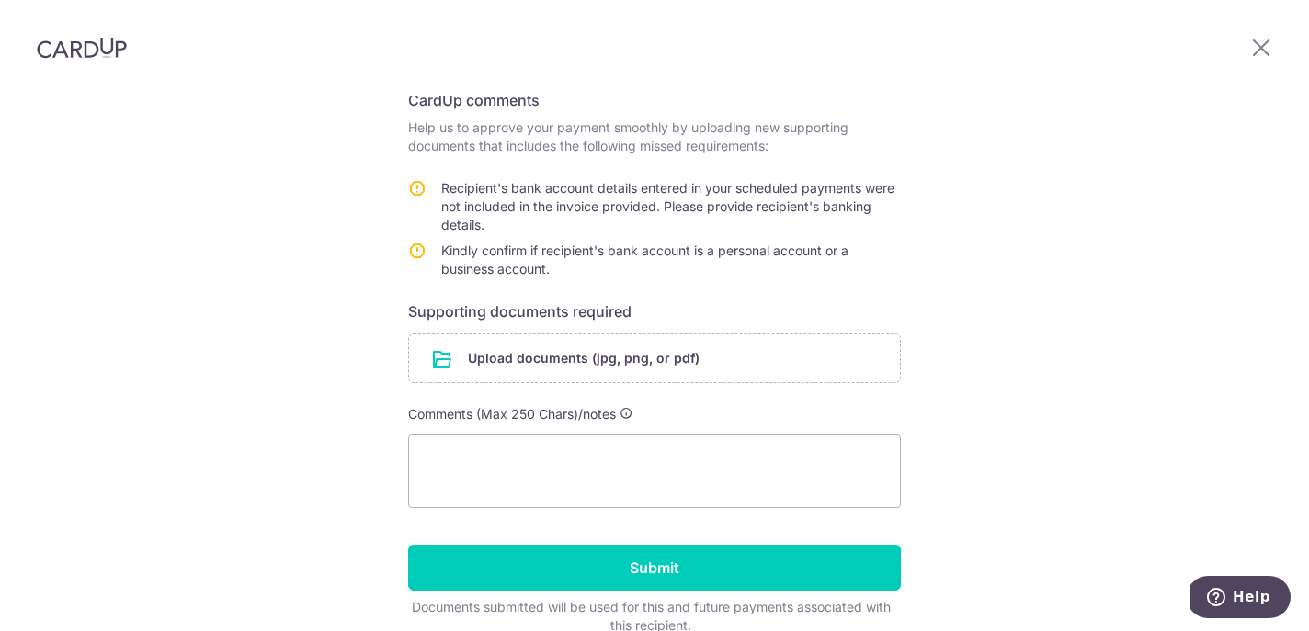
scroll to position [332, 0]
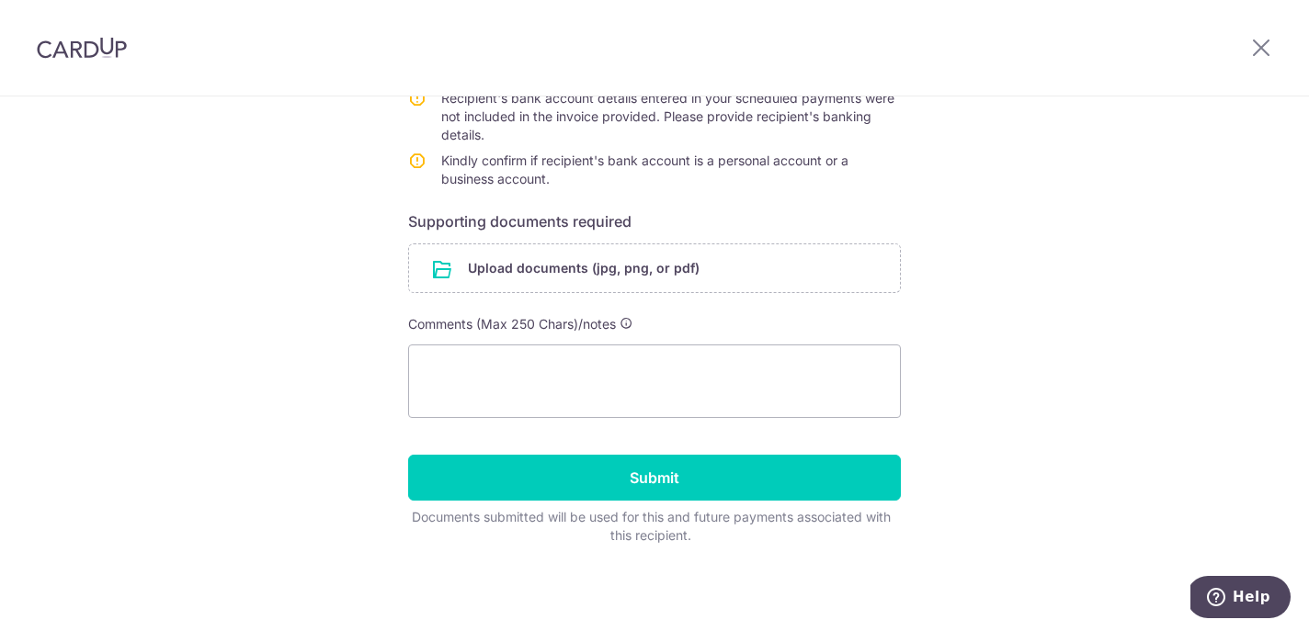
scroll to position [404, 0]
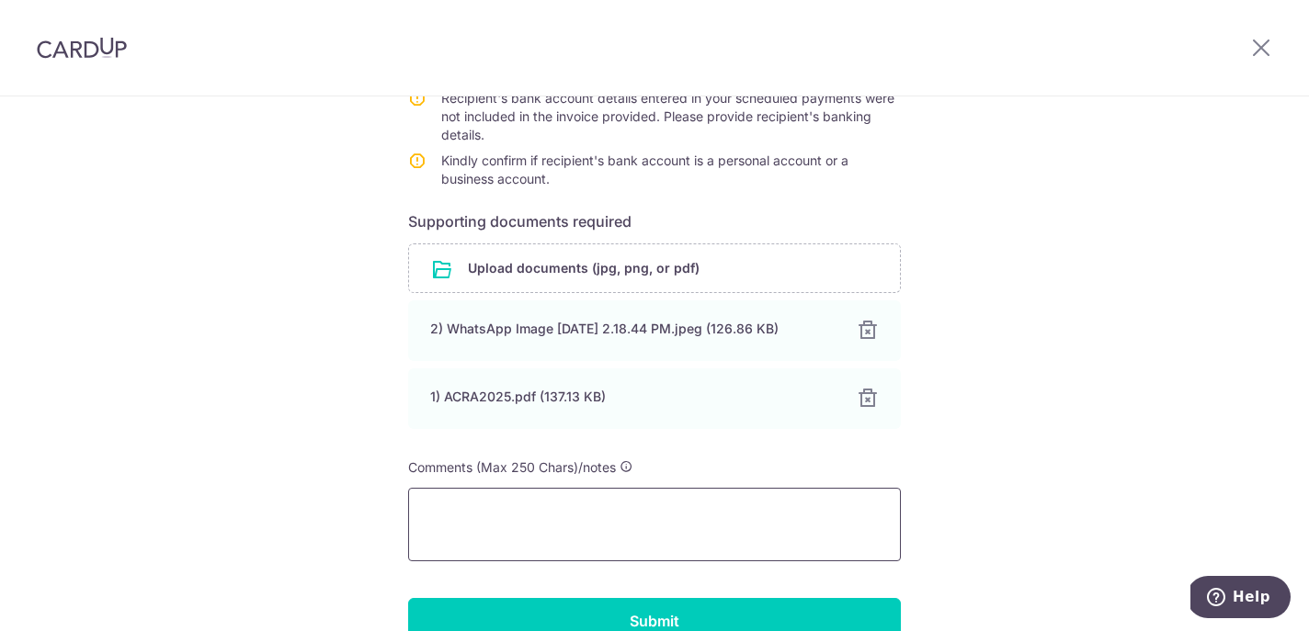
click at [551, 527] on textarea at bounding box center [654, 525] width 493 height 74
paste textarea "lease see proof of business. The Vendor has confirmed that it is a sole proprie…"
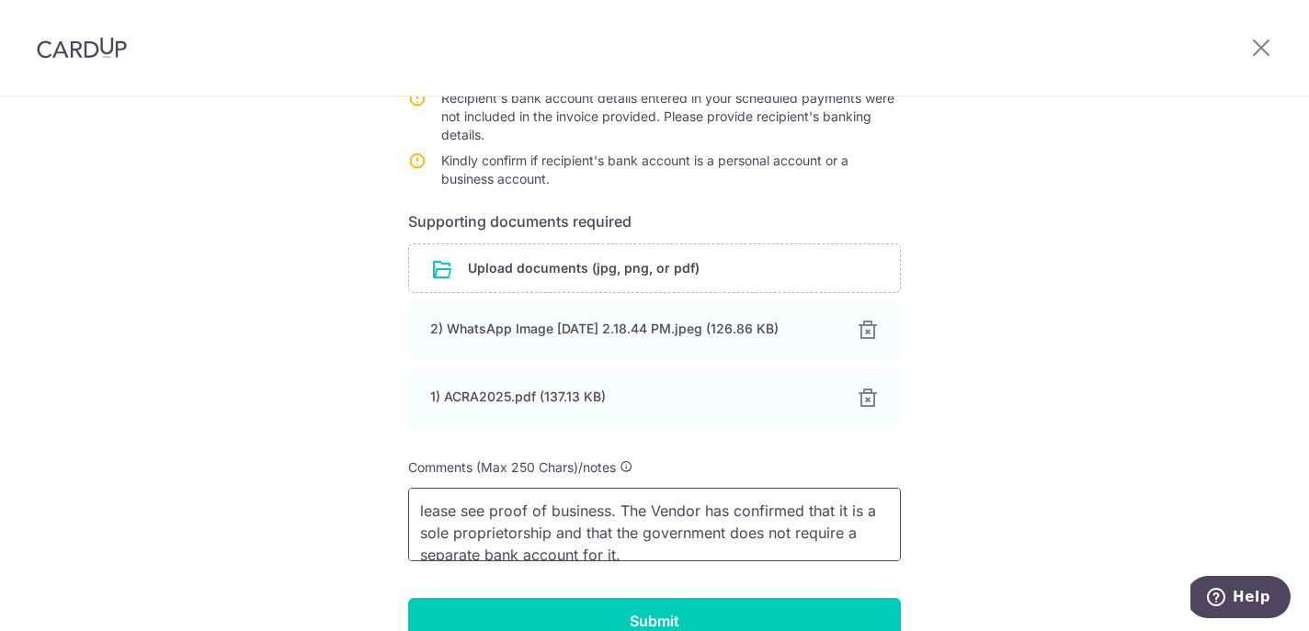
scroll to position [83, 0]
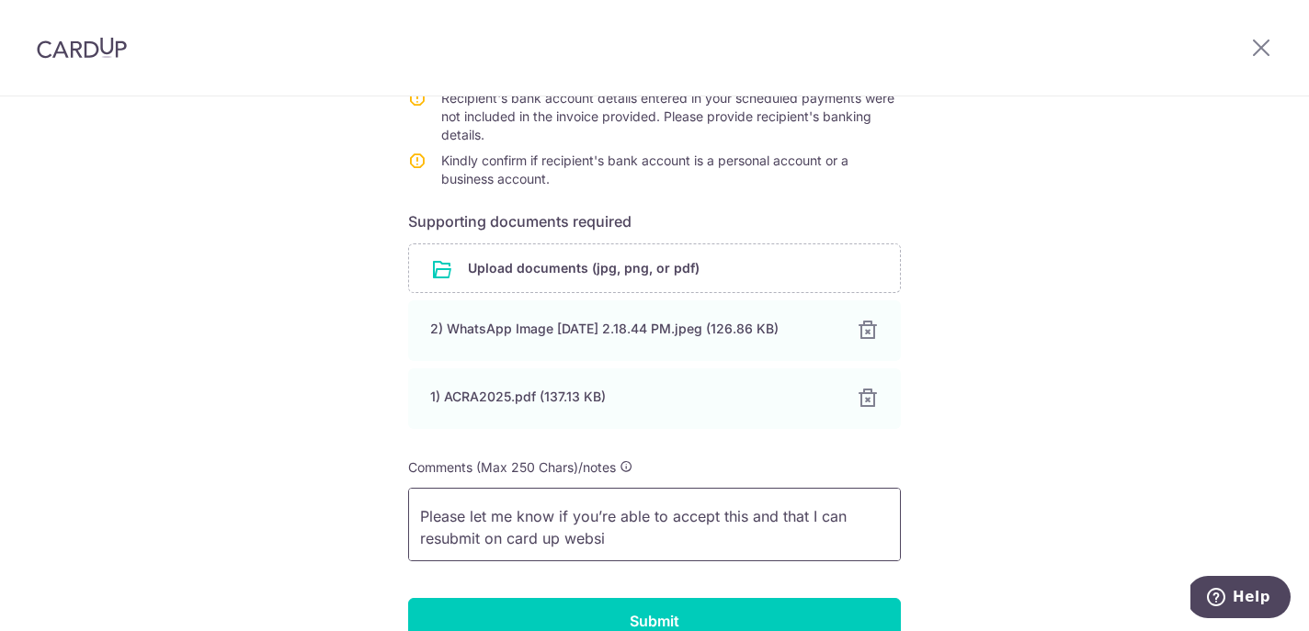
click at [417, 514] on textarea "lease see proof of business. The Vendor has confirmed that it is a sole proprie…" at bounding box center [654, 525] width 493 height 74
drag, startPoint x: 636, startPoint y: 533, endPoint x: 357, endPoint y: 511, distance: 280.2
click at [357, 511] on div "Help us verify your payment Recipient details Recipient SUPER PANDA STUDIOS Ban…" at bounding box center [654, 233] width 1309 height 1082
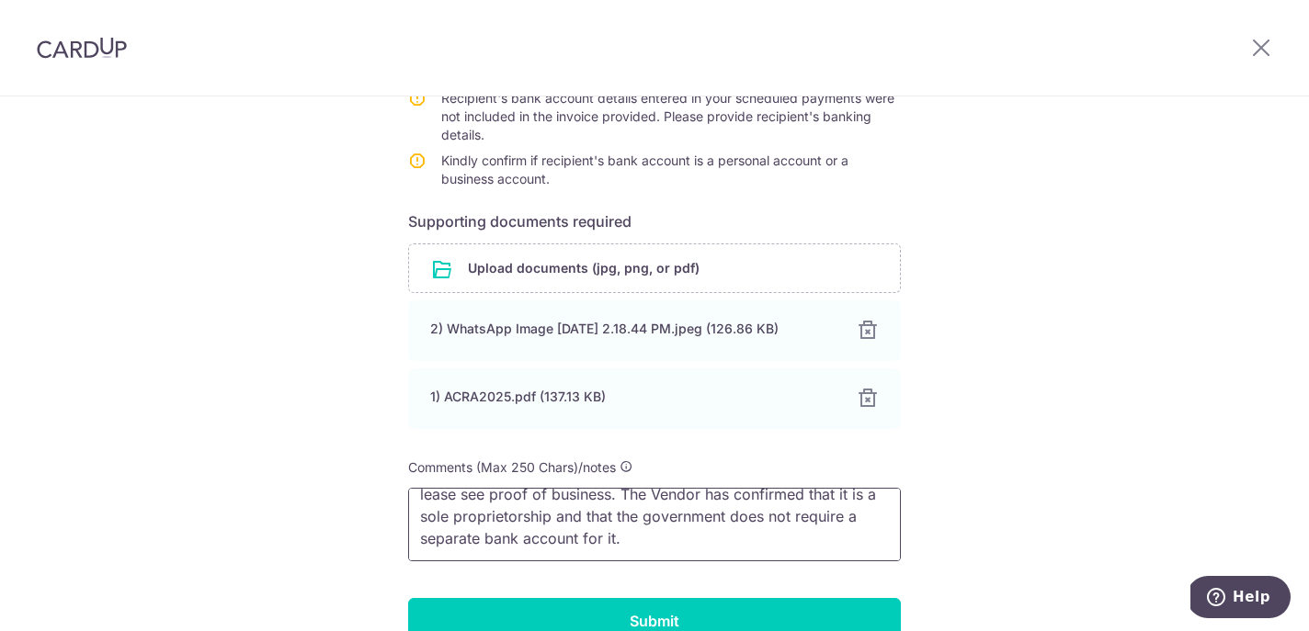
scroll to position [17, 0]
drag, startPoint x: 459, startPoint y: 490, endPoint x: 371, endPoint y: 484, distance: 87.5
click at [371, 490] on div "Help us verify your payment Recipient details Recipient SUPER PANDA STUDIOS Ban…" at bounding box center [654, 233] width 1309 height 1082
click at [588, 534] on textarea "See proof of business. The Vendor has confirmed that it is a sole proprietorshi…" at bounding box center [654, 525] width 493 height 74
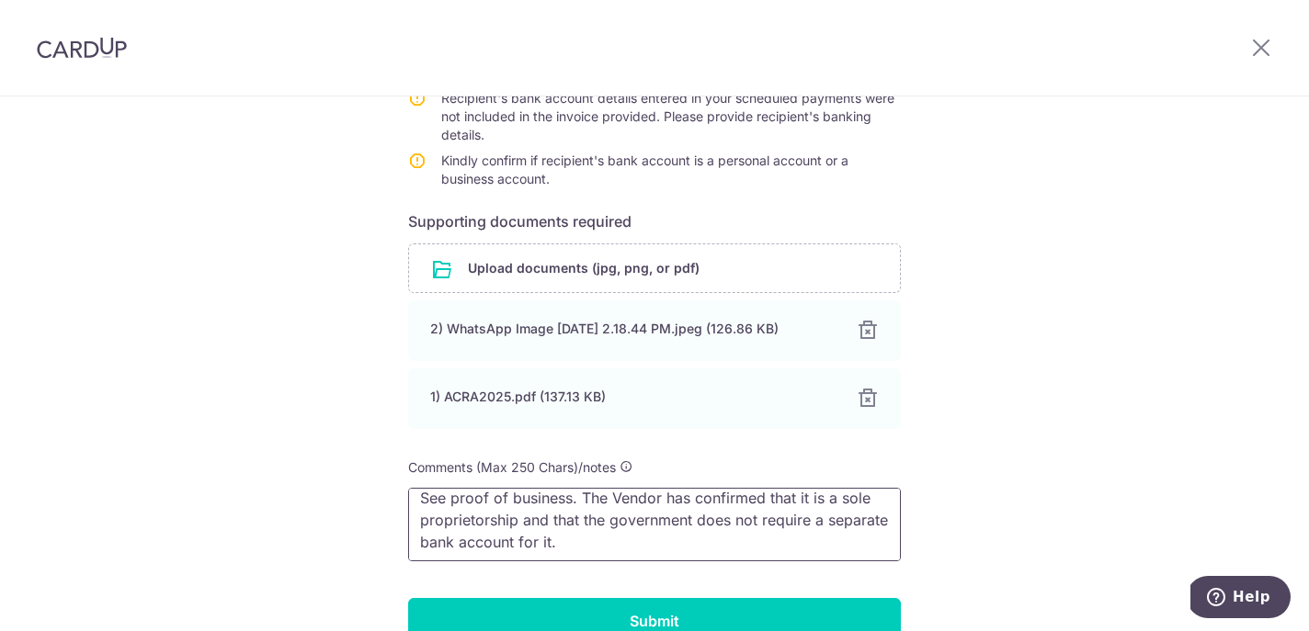
click at [419, 498] on textarea "See proof of business. The Vendor has confirmed that it is a sole proprietorshi…" at bounding box center [654, 525] width 493 height 74
click at [858, 541] on textarea "Invoice attached with bank details. See proof of business. The Vendor has confi…" at bounding box center [654, 525] width 493 height 74
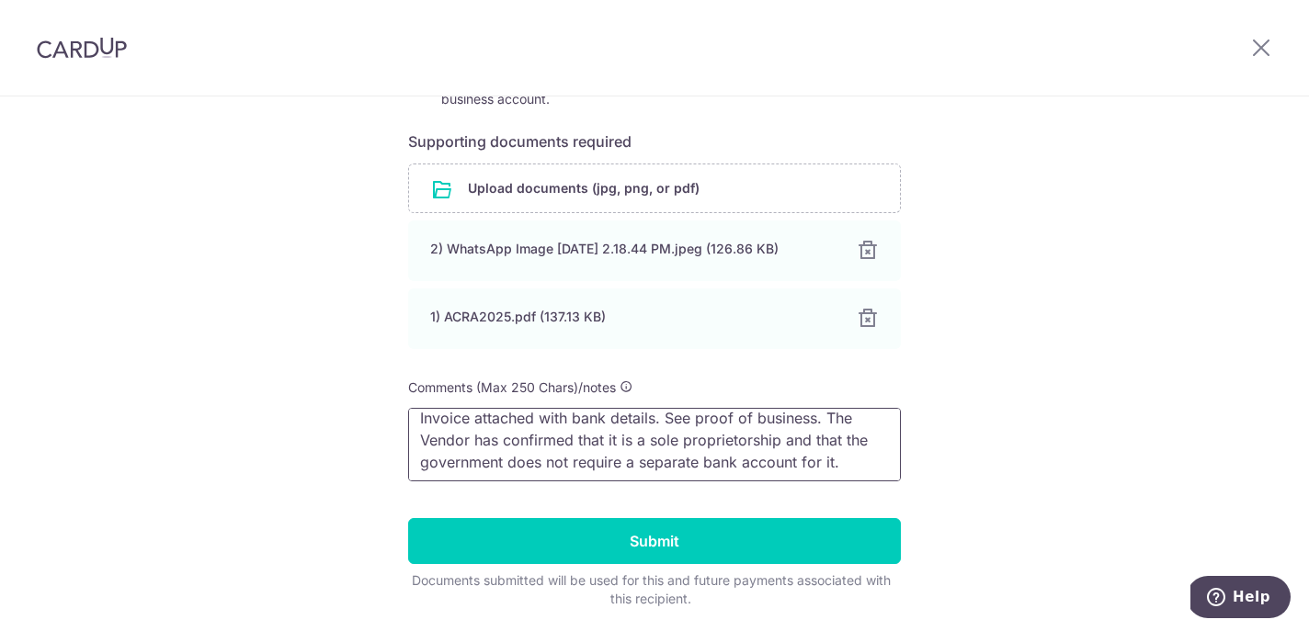
scroll to position [523, 0]
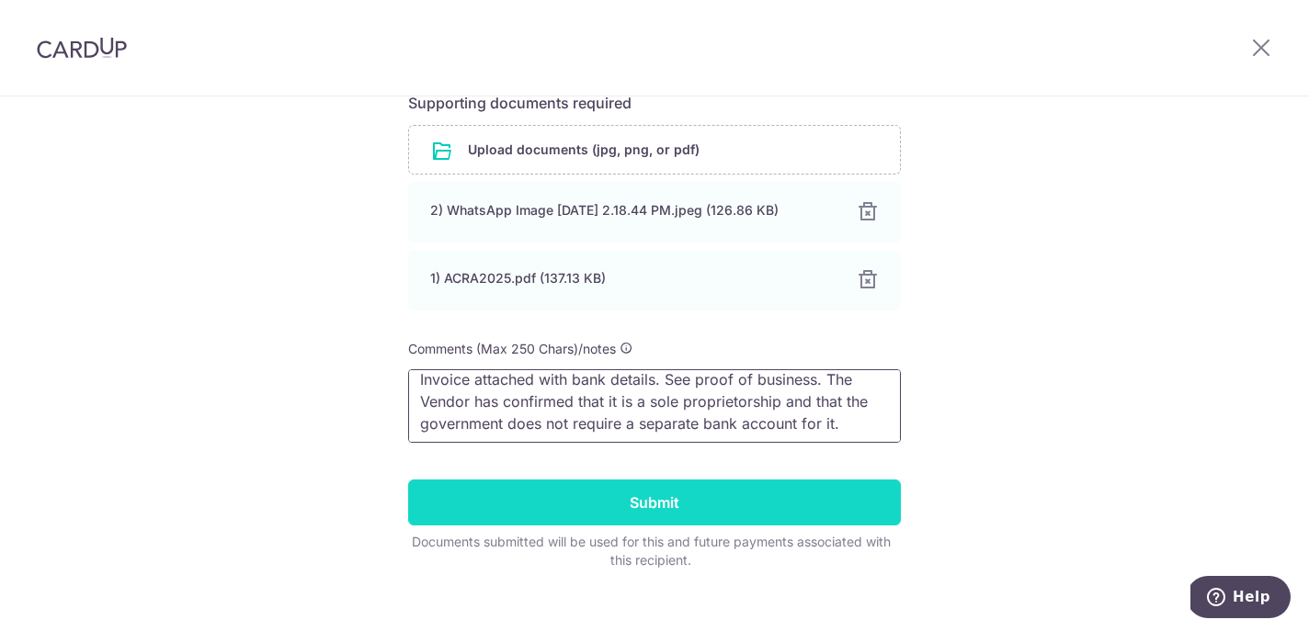
type textarea "Invoice attached with bank details. See proof of business. The Vendor has confi…"
click at [787, 516] on input "Submit" at bounding box center [654, 503] width 493 height 46
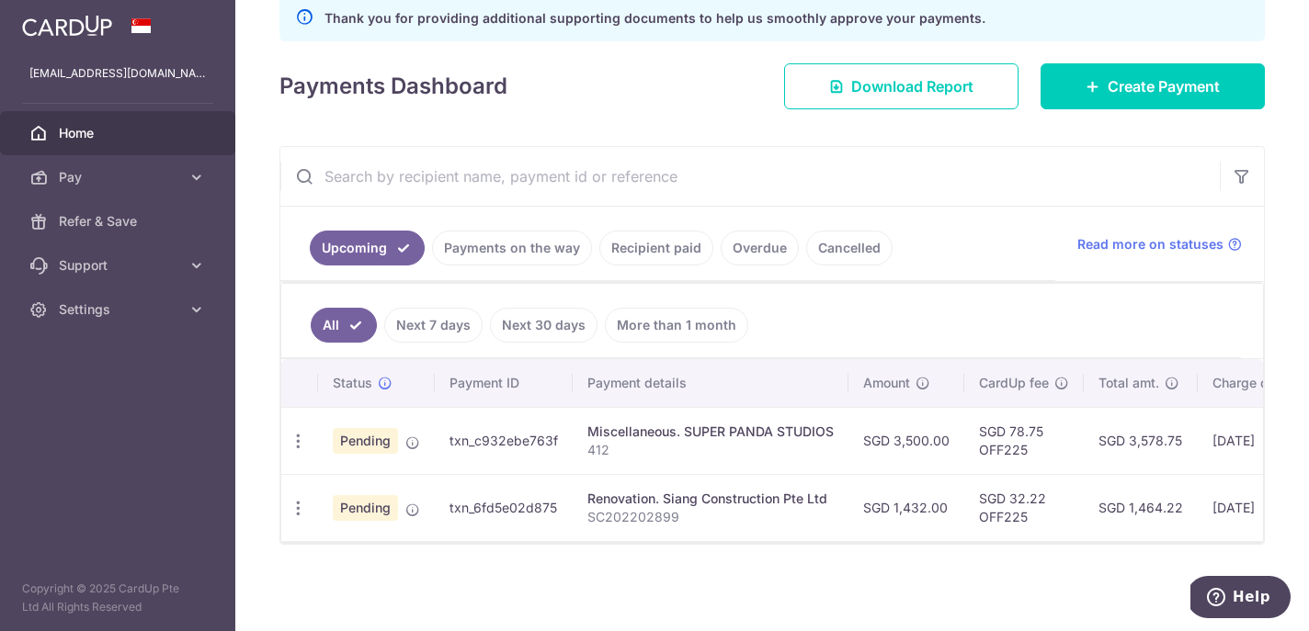
scroll to position [275, 0]
click at [300, 432] on icon "button" at bounding box center [298, 441] width 19 height 19
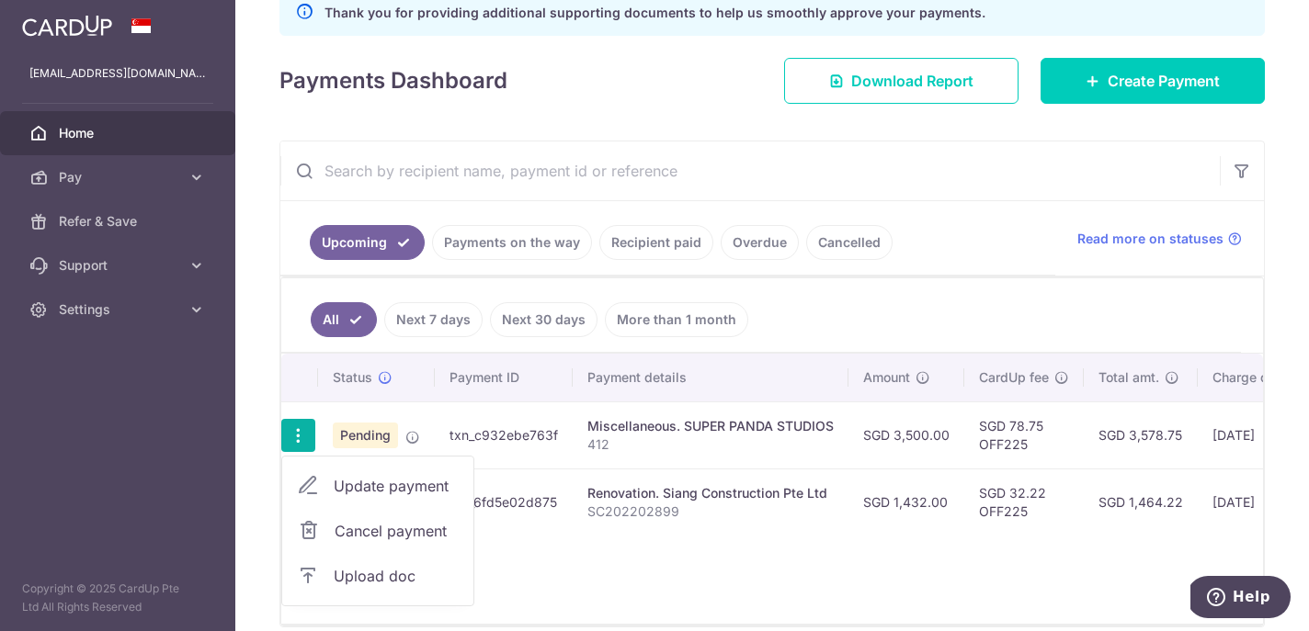
click at [551, 588] on div "Status Payment ID Payment details Amount CardUp fee Total amt. Charge date Due …" at bounding box center [771, 489] width 981 height 270
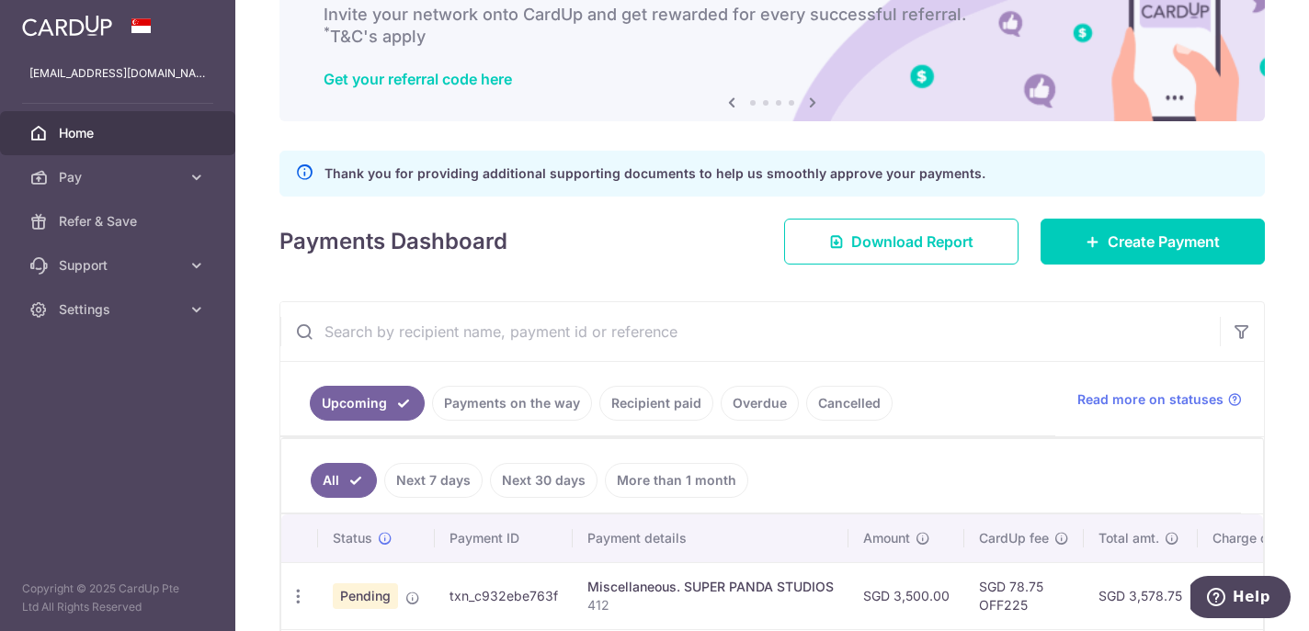
scroll to position [75, 0]
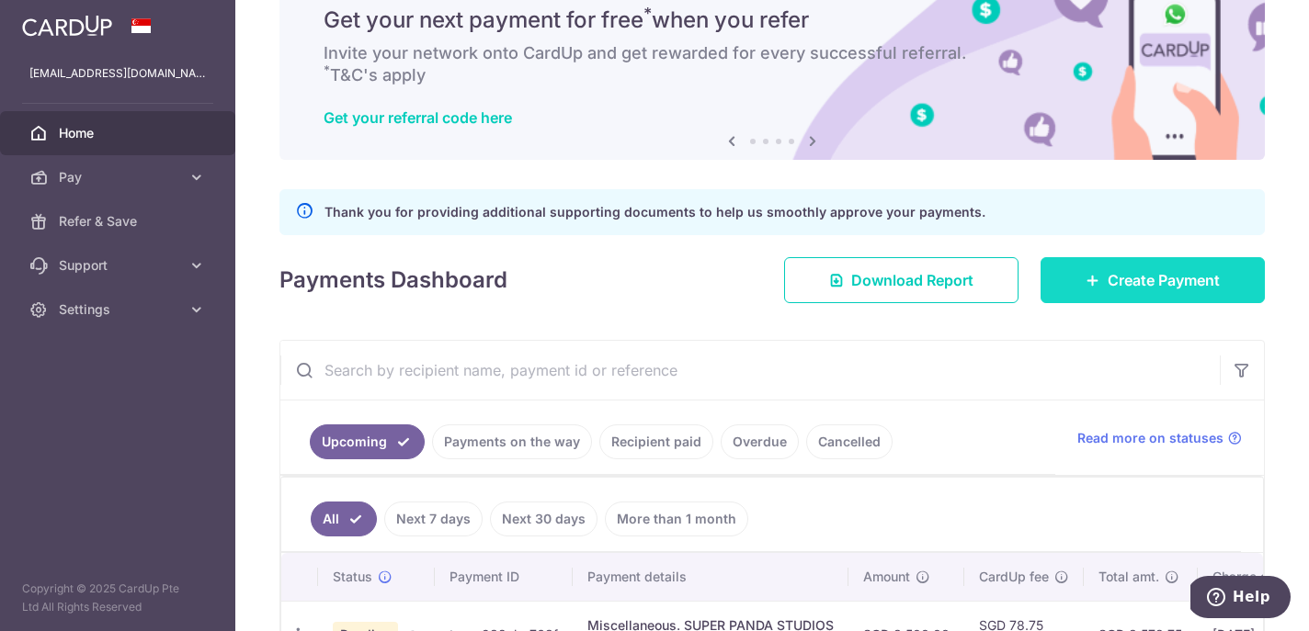
click at [1154, 278] on span "Create Payment" at bounding box center [1163, 280] width 112 height 22
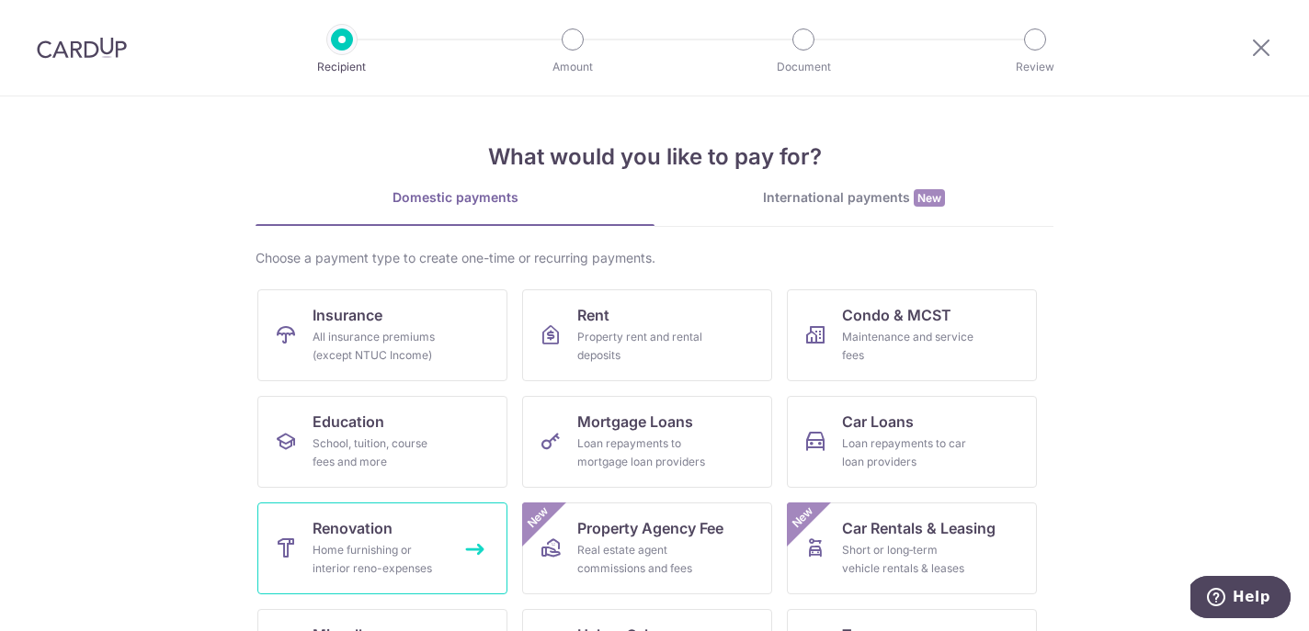
click at [339, 563] on div "Home furnishing or interior reno-expenses" at bounding box center [378, 559] width 132 height 37
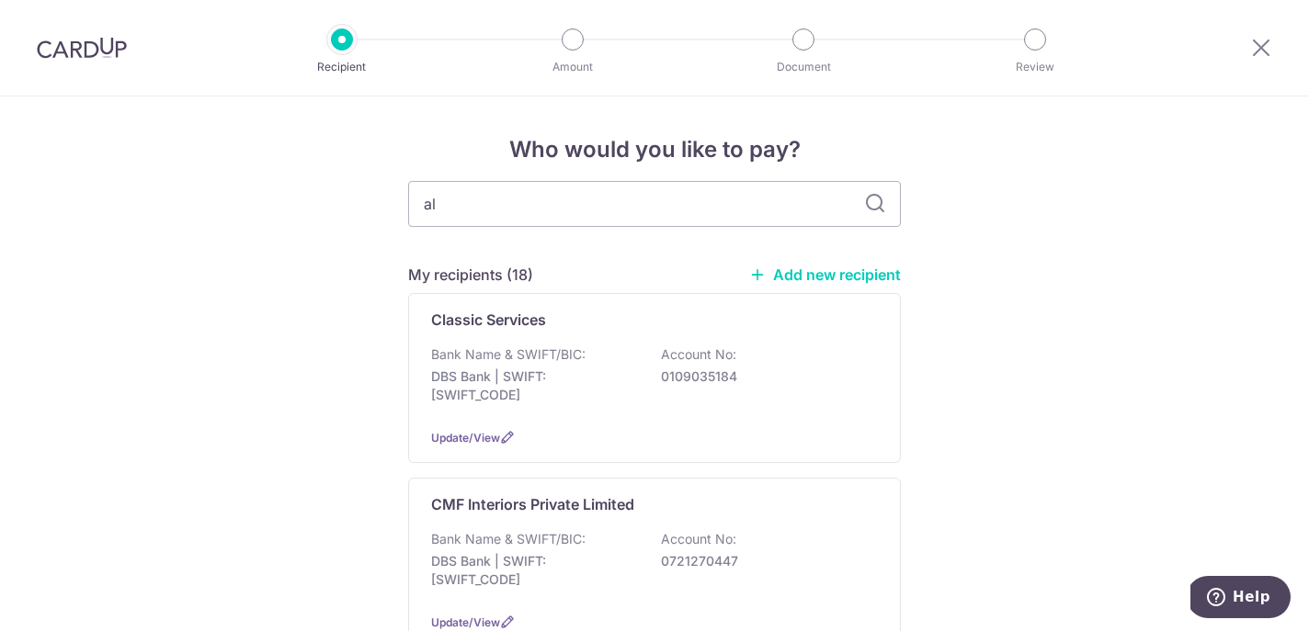
type input "alt"
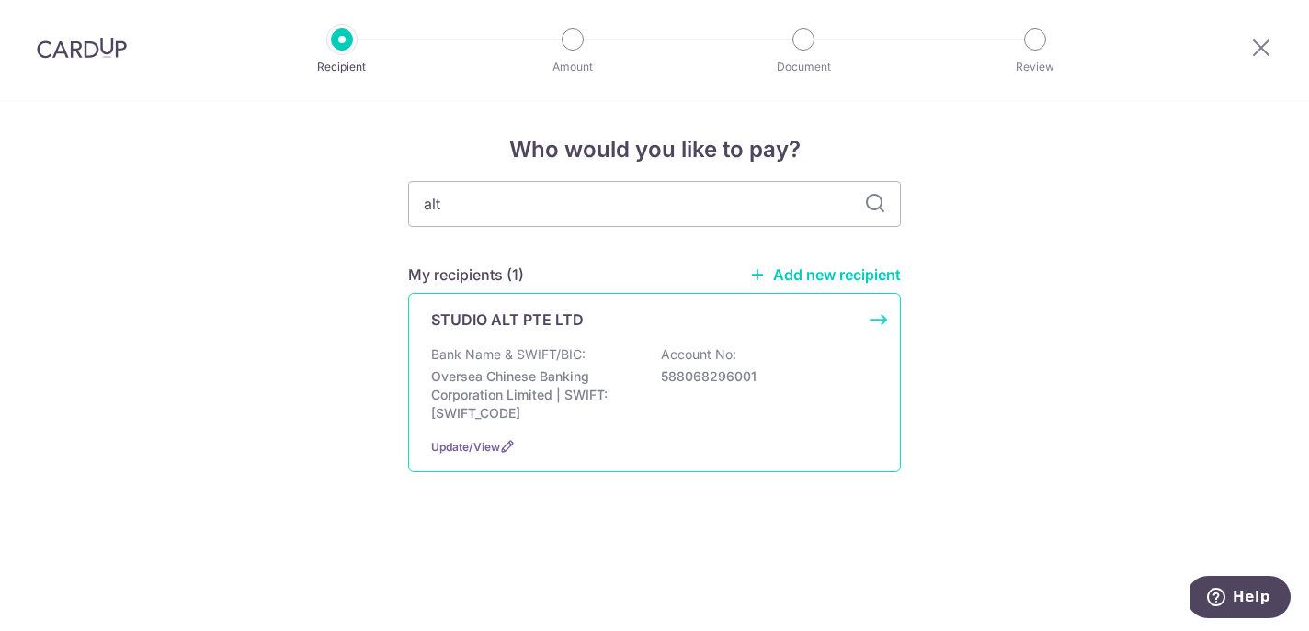
click at [549, 329] on p "STUDIO ALT PTE LTD" at bounding box center [507, 320] width 153 height 22
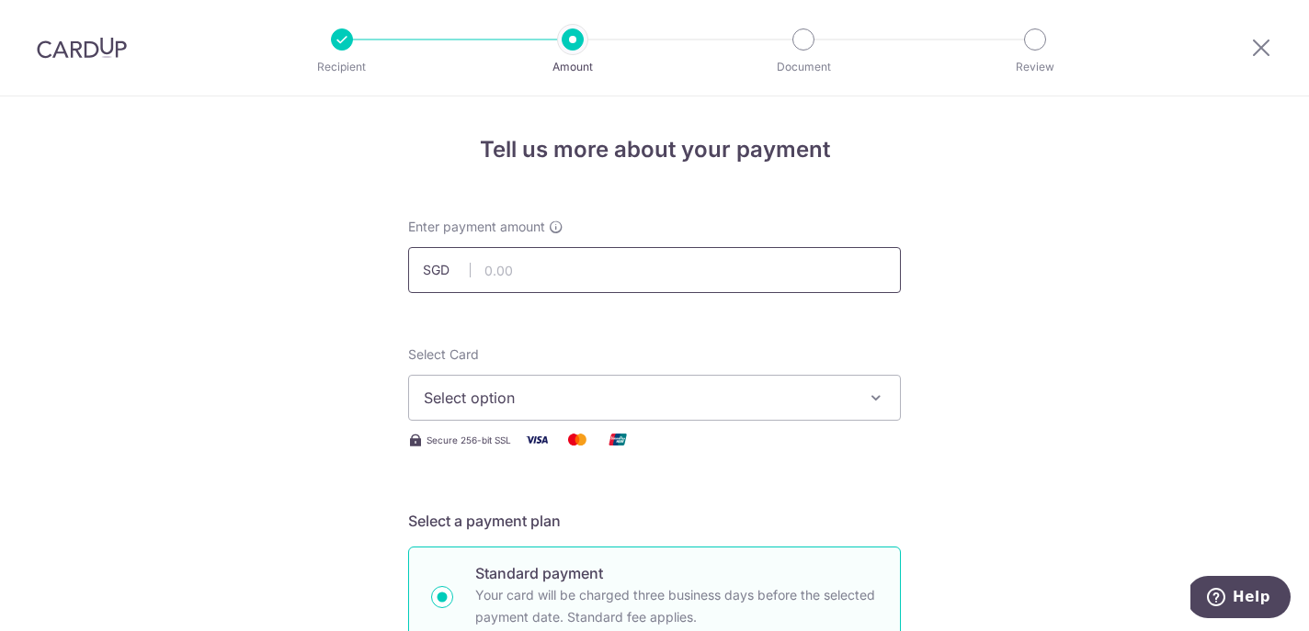
click at [615, 270] on input "text" at bounding box center [654, 270] width 493 height 46
type input "5,920.00"
click at [694, 384] on button "Select option" at bounding box center [654, 398] width 493 height 46
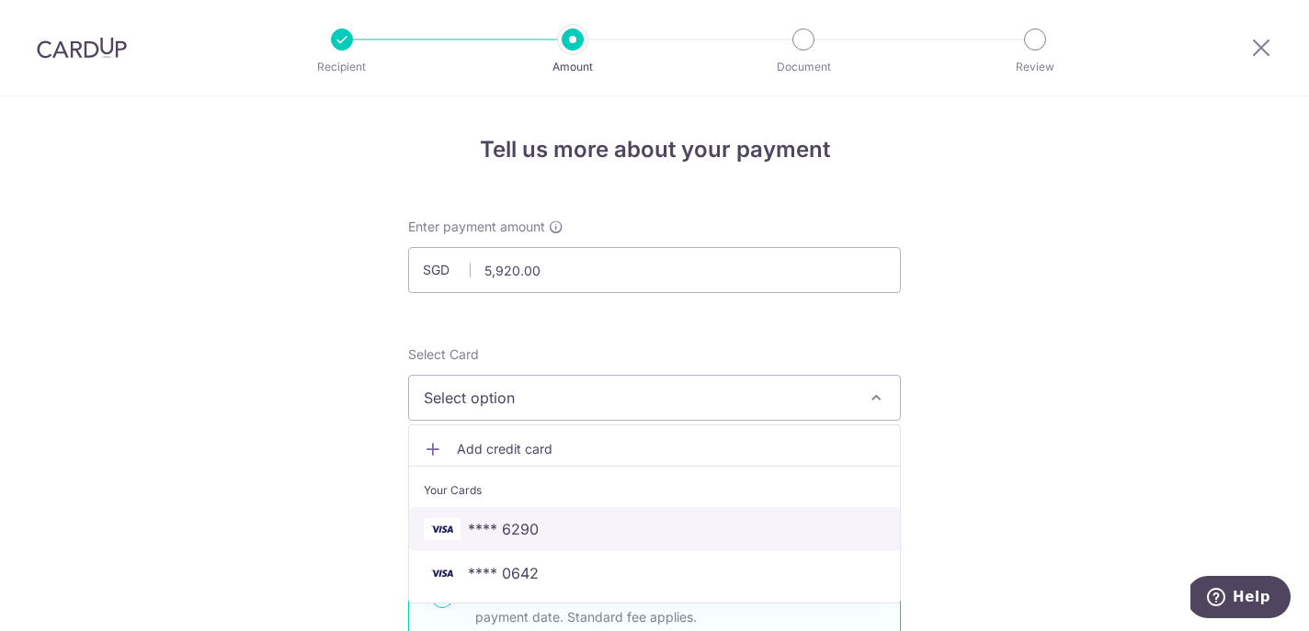
click at [535, 520] on span "**** 6290" at bounding box center [503, 529] width 71 height 22
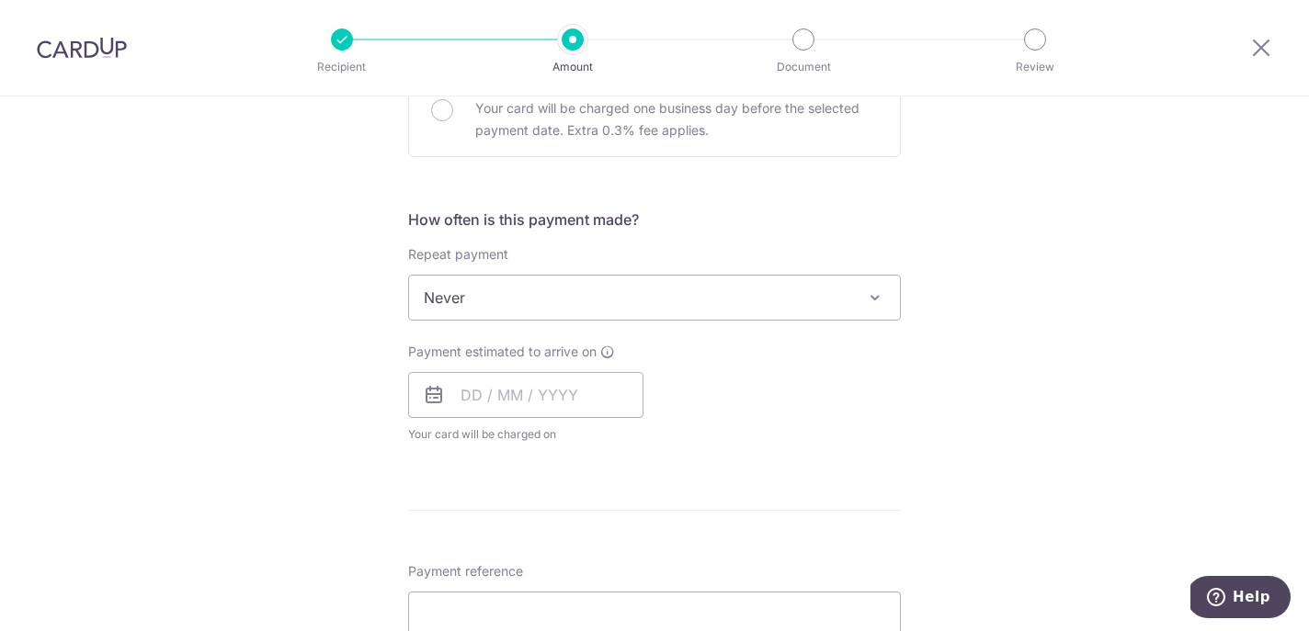
scroll to position [612, 0]
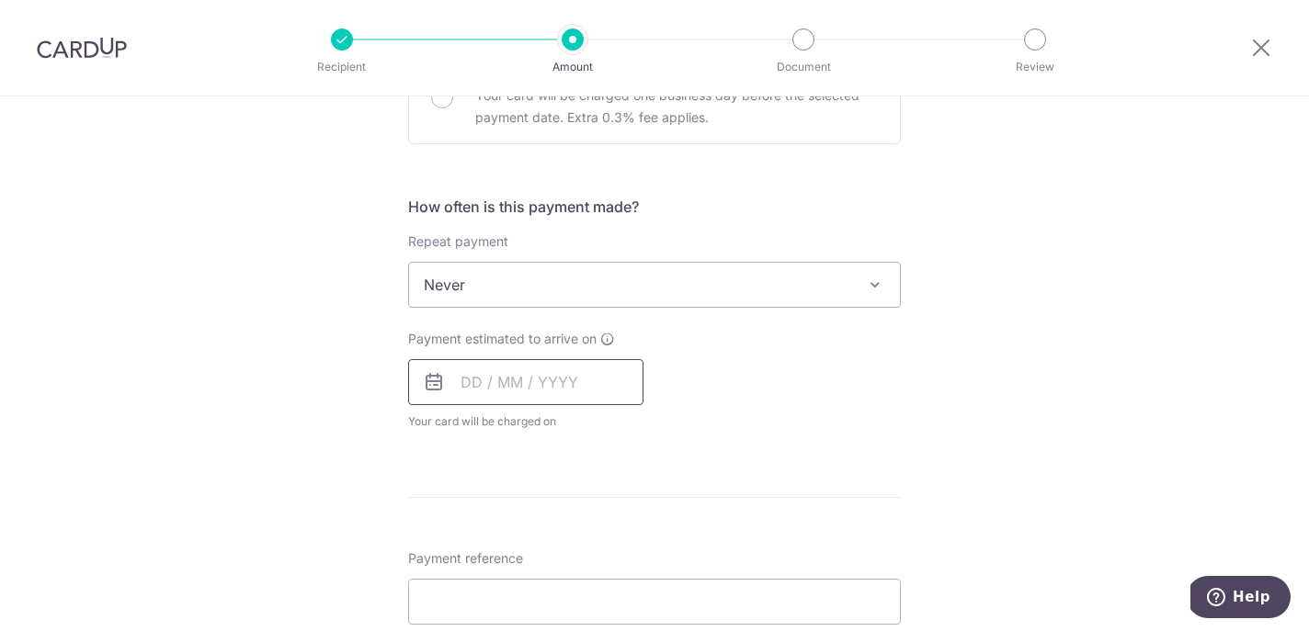
click at [490, 361] on input "text" at bounding box center [525, 382] width 235 height 46
click at [620, 550] on link "10" at bounding box center [629, 549] width 29 height 29
type input "[DATE]"
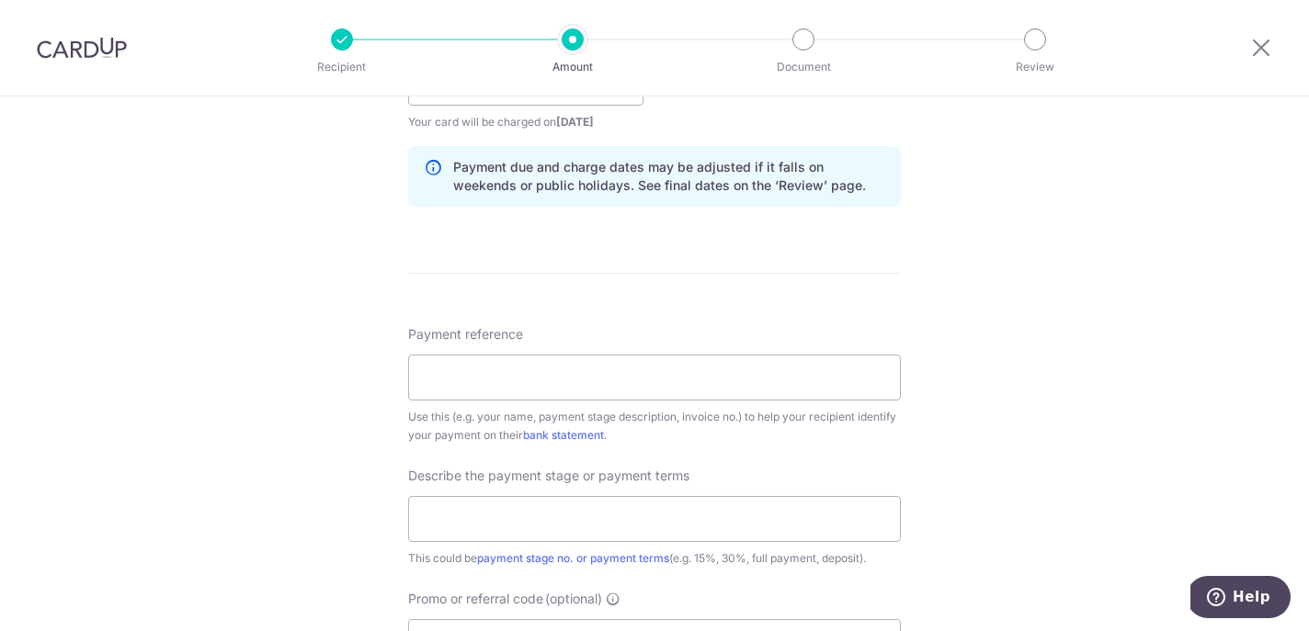
scroll to position [941, 0]
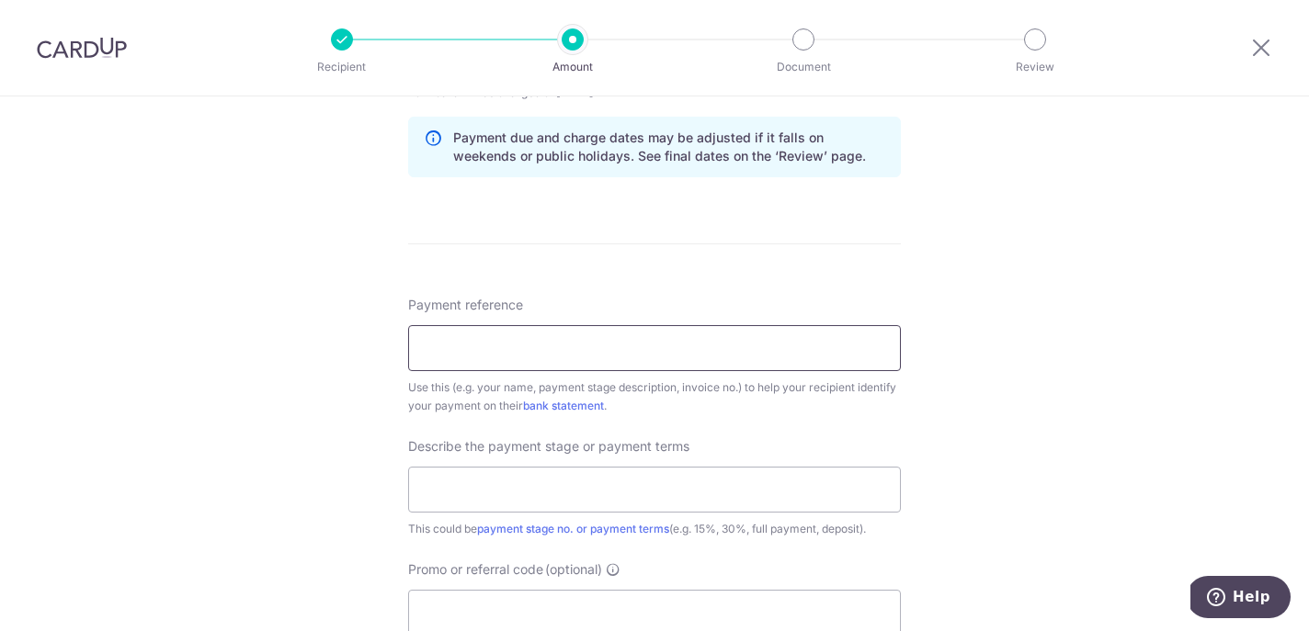
click at [632, 342] on input "Payment reference" at bounding box center [654, 348] width 493 height 46
click at [747, 347] on input "Payment reference" at bounding box center [654, 348] width 493 height 46
paste input "QT/ALT/25/06/2016"
type input "QT/ALT/25/06/2016"
click at [656, 491] on input "text" at bounding box center [654, 490] width 493 height 46
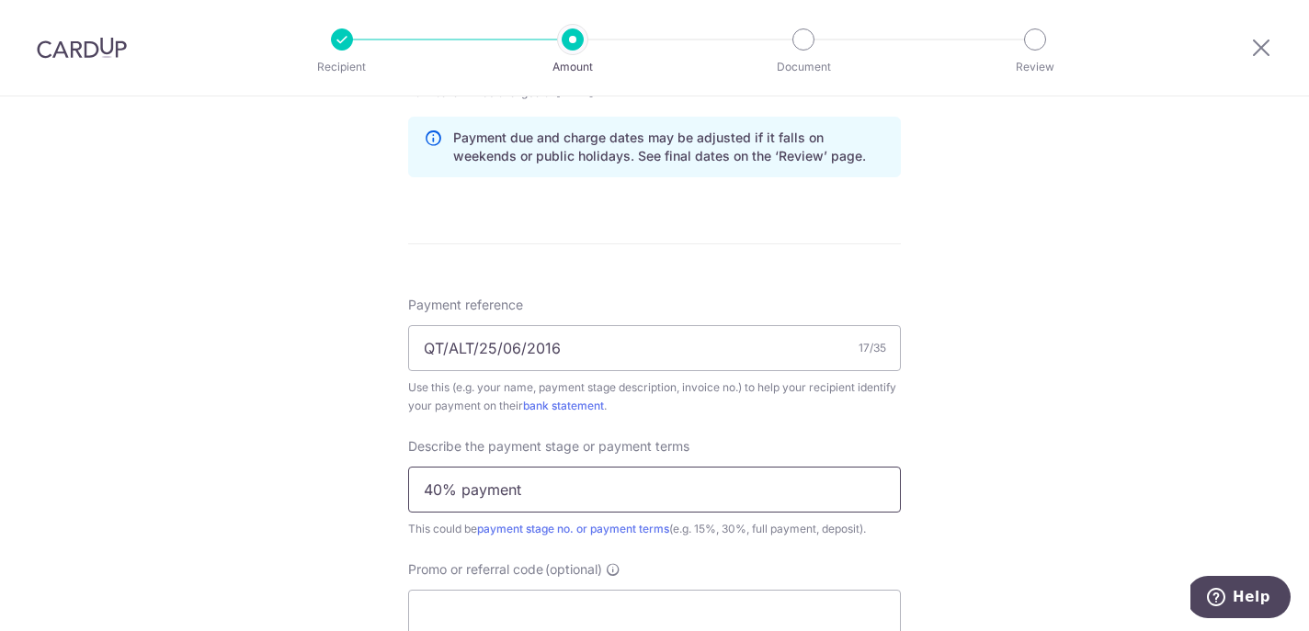
type input "40% payment"
click at [1084, 463] on div "Tell us more about your payment Enter payment amount SGD 5,920.00 5920.00 Selec…" at bounding box center [654, 86] width 1309 height 1861
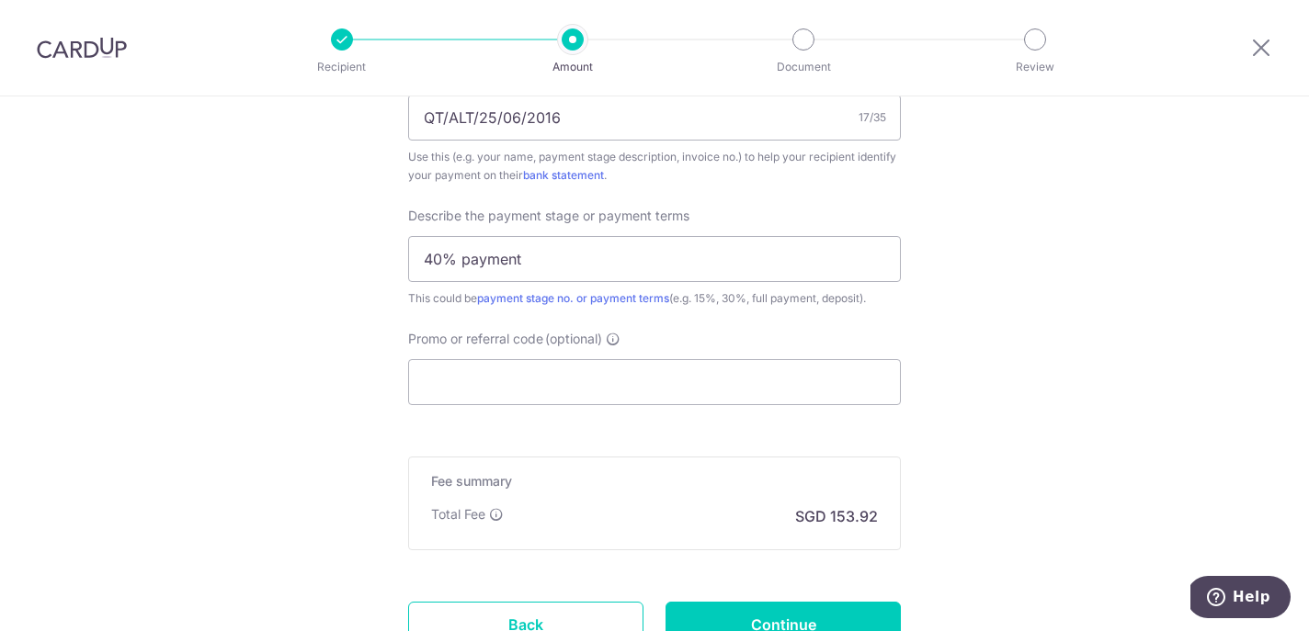
scroll to position [1207, 0]
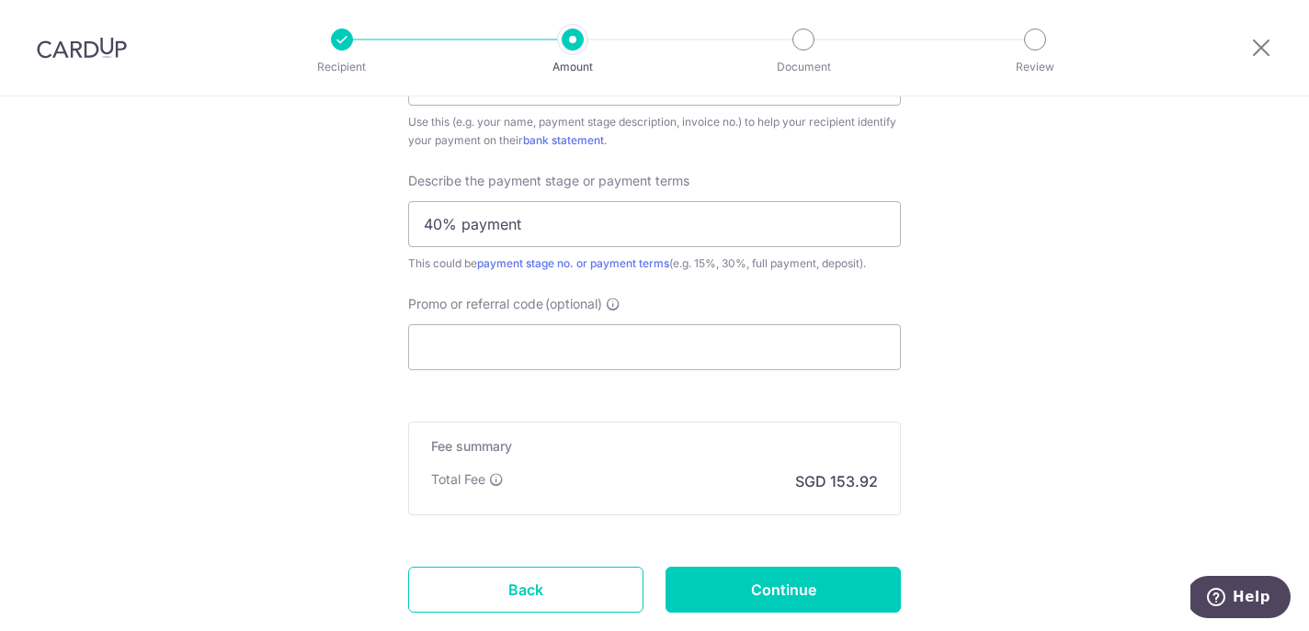
click at [799, 354] on input "Promo or referral code (optional)" at bounding box center [654, 347] width 493 height 46
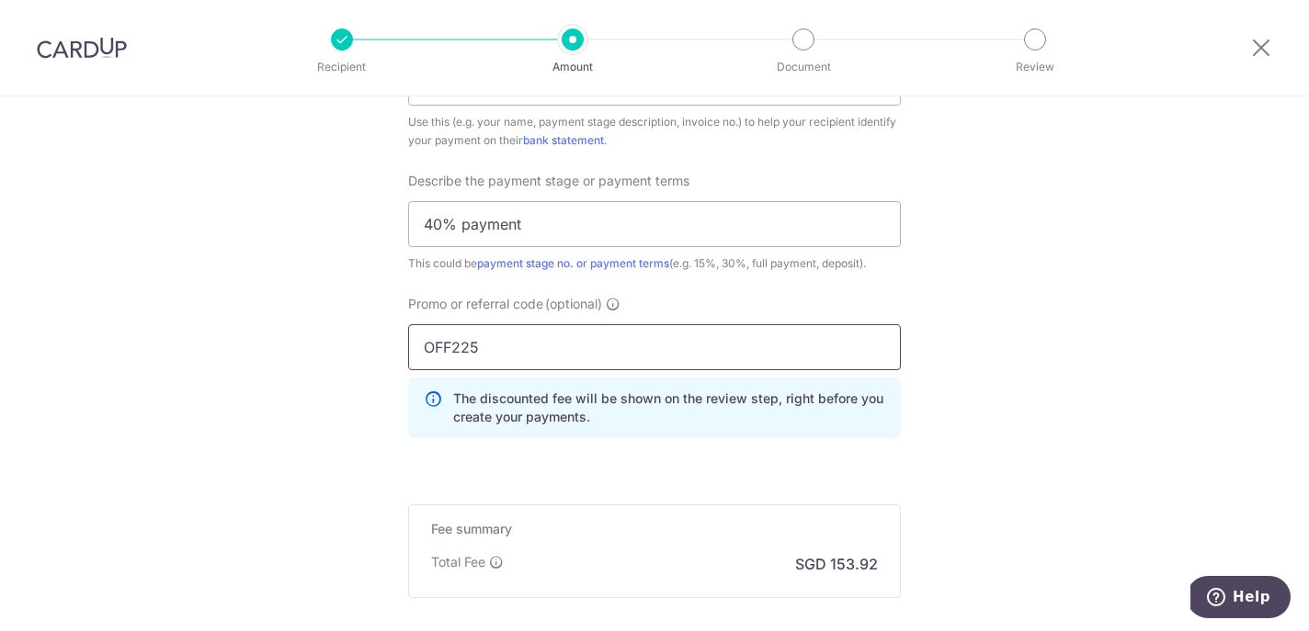
type input "OFF225"
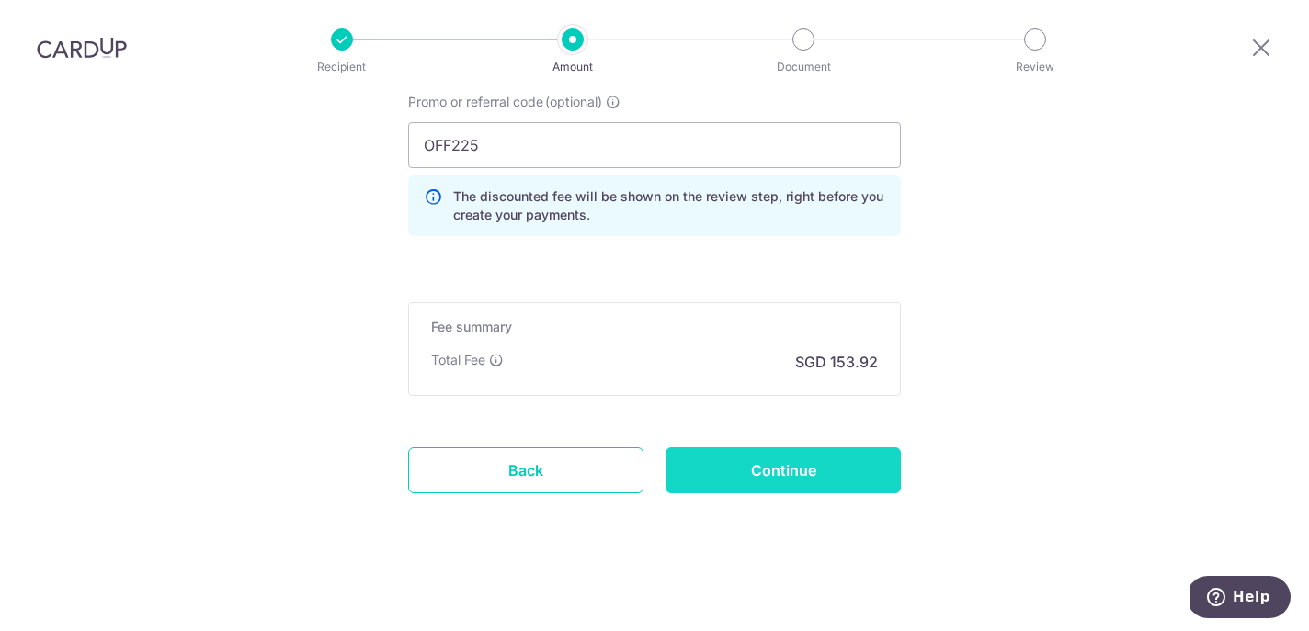
scroll to position [1409, 0]
click at [782, 478] on input "Continue" at bounding box center [782, 471] width 235 height 46
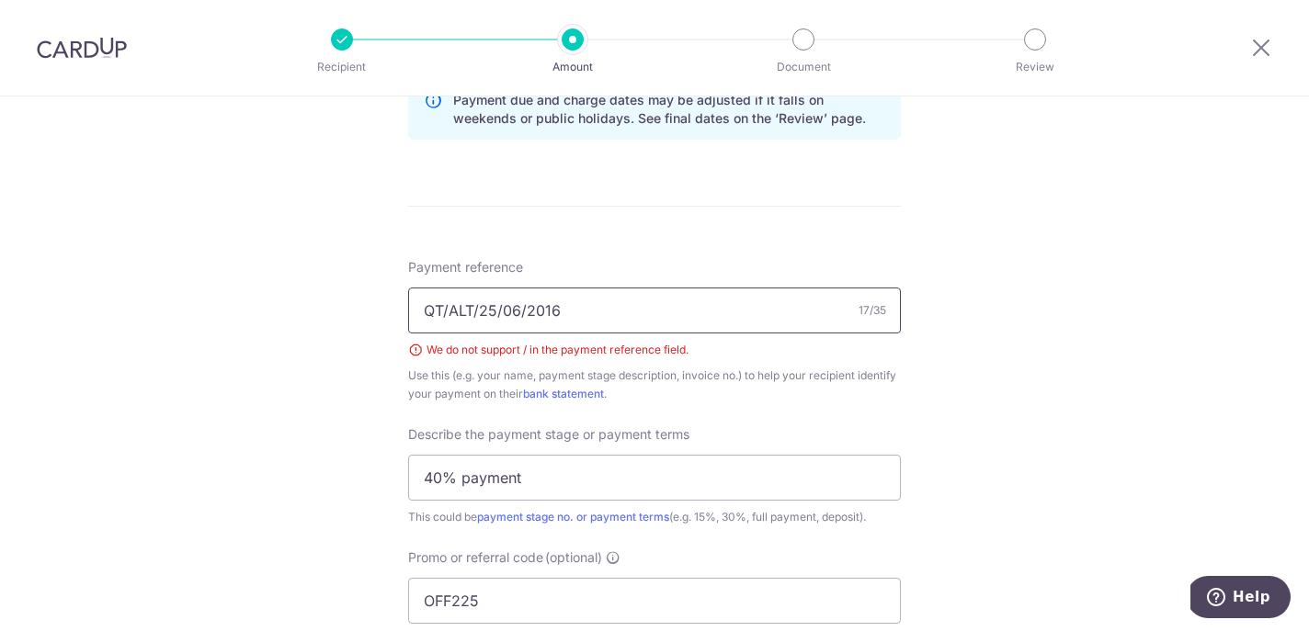
drag, startPoint x: 476, startPoint y: 310, endPoint x: 385, endPoint y: 306, distance: 91.0
click at [385, 308] on div "Tell us more about your payment Enter payment amount SGD 5,920.00 5920.00 Selec…" at bounding box center [654, 102] width 1309 height 1969
type input "[DATE]"
click at [1143, 311] on div "Tell us more about your payment Enter payment amount SGD 5,920.00 5920.00 Selec…" at bounding box center [654, 102] width 1309 height 1969
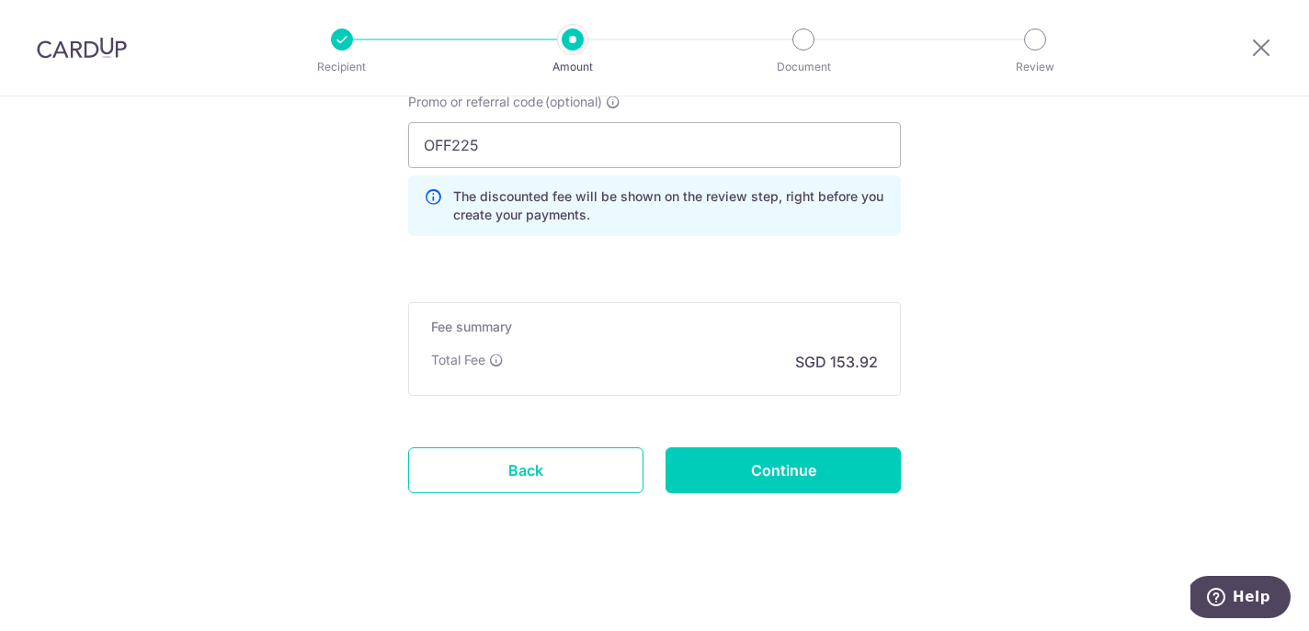
scroll to position [1434, 0]
click at [872, 461] on input "Continue" at bounding box center [782, 471] width 235 height 46
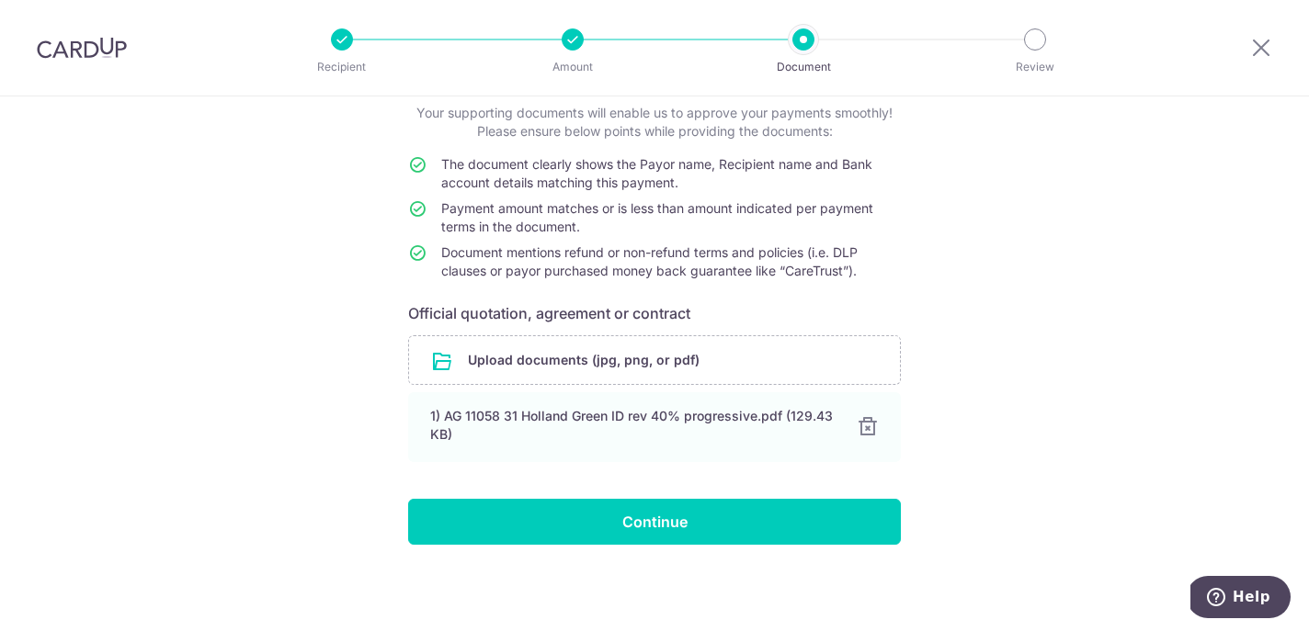
scroll to position [114, 0]
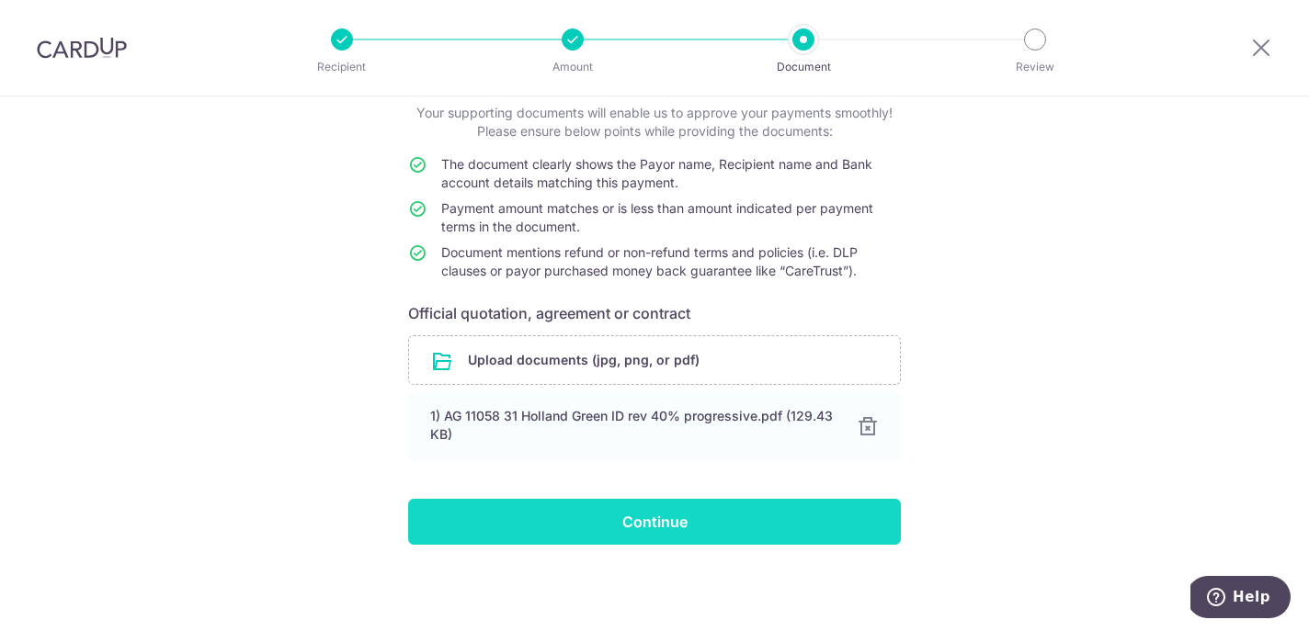
click at [617, 519] on input "Continue" at bounding box center [654, 522] width 493 height 46
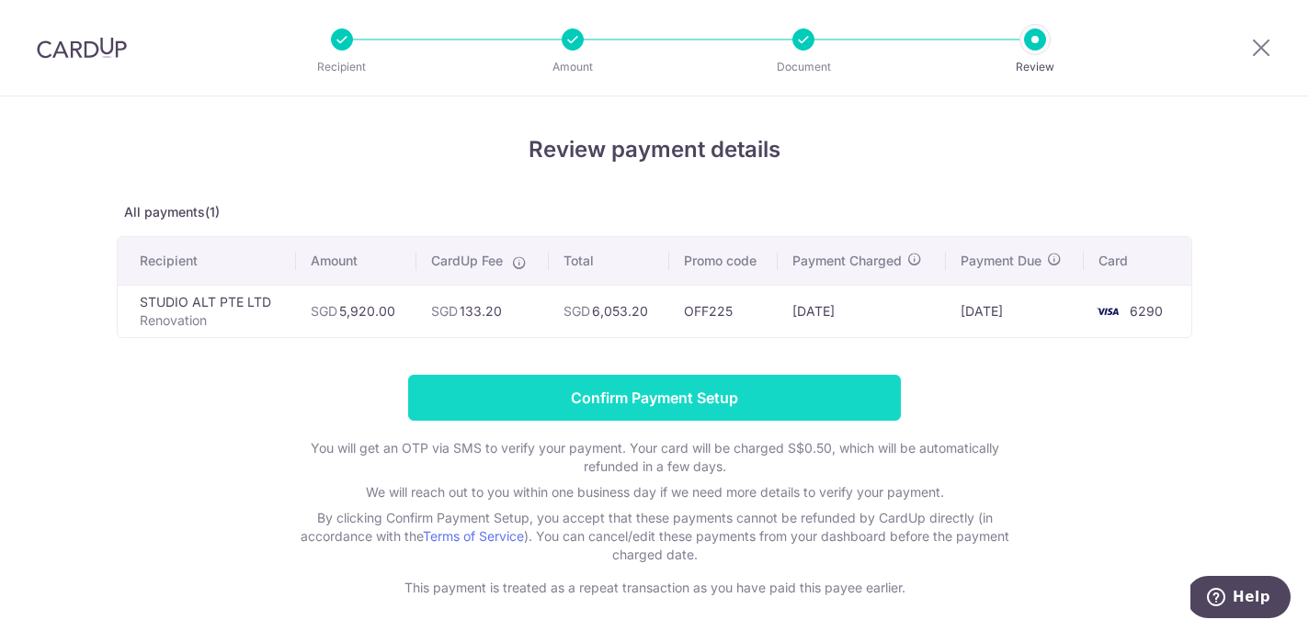
click at [690, 395] on input "Confirm Payment Setup" at bounding box center [654, 398] width 493 height 46
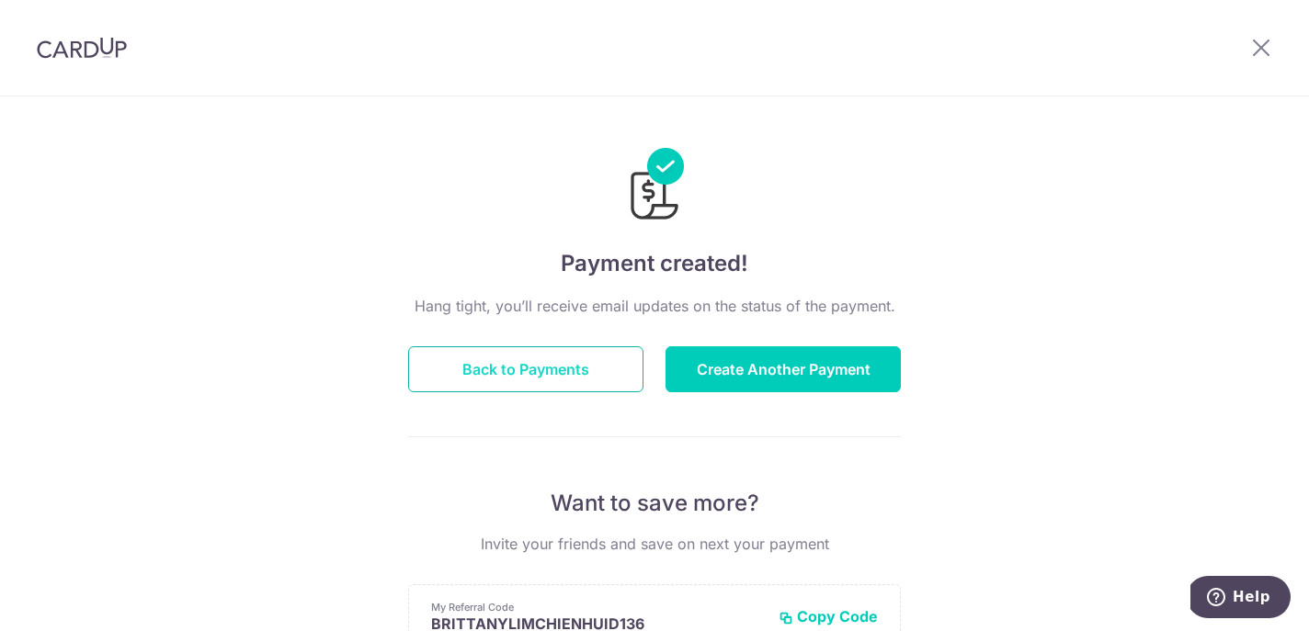
click at [598, 373] on button "Back to Payments" at bounding box center [525, 369] width 235 height 46
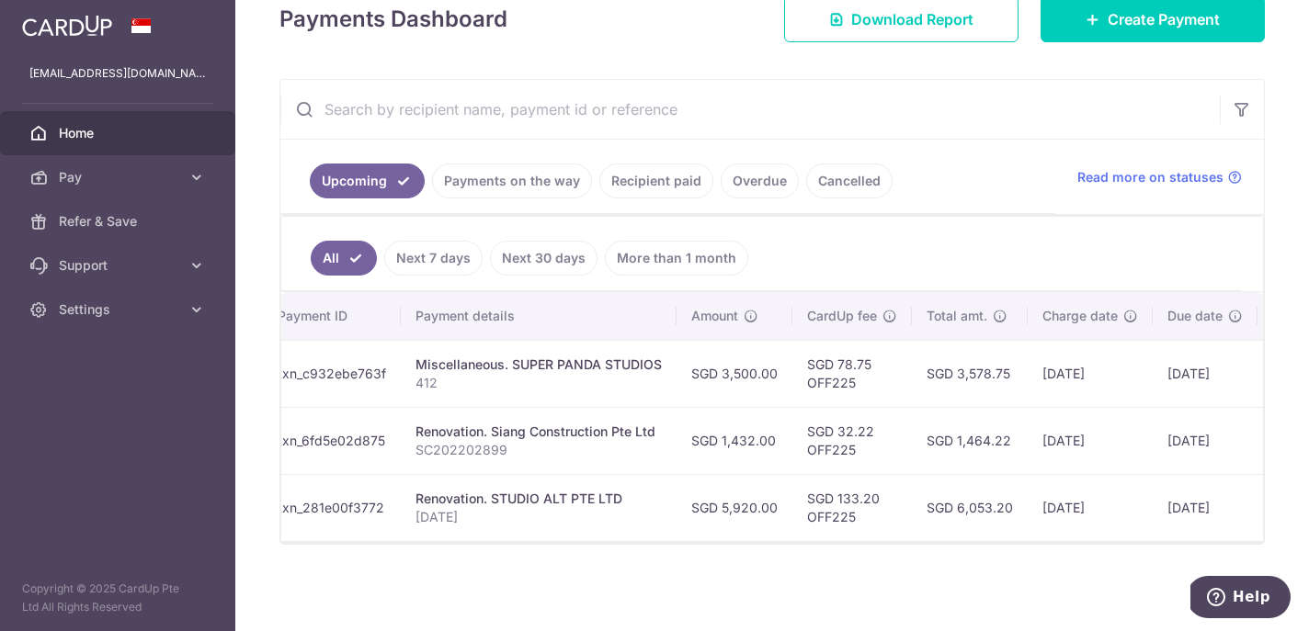
scroll to position [0, 174]
click at [90, 300] on link "Settings" at bounding box center [117, 310] width 235 height 44
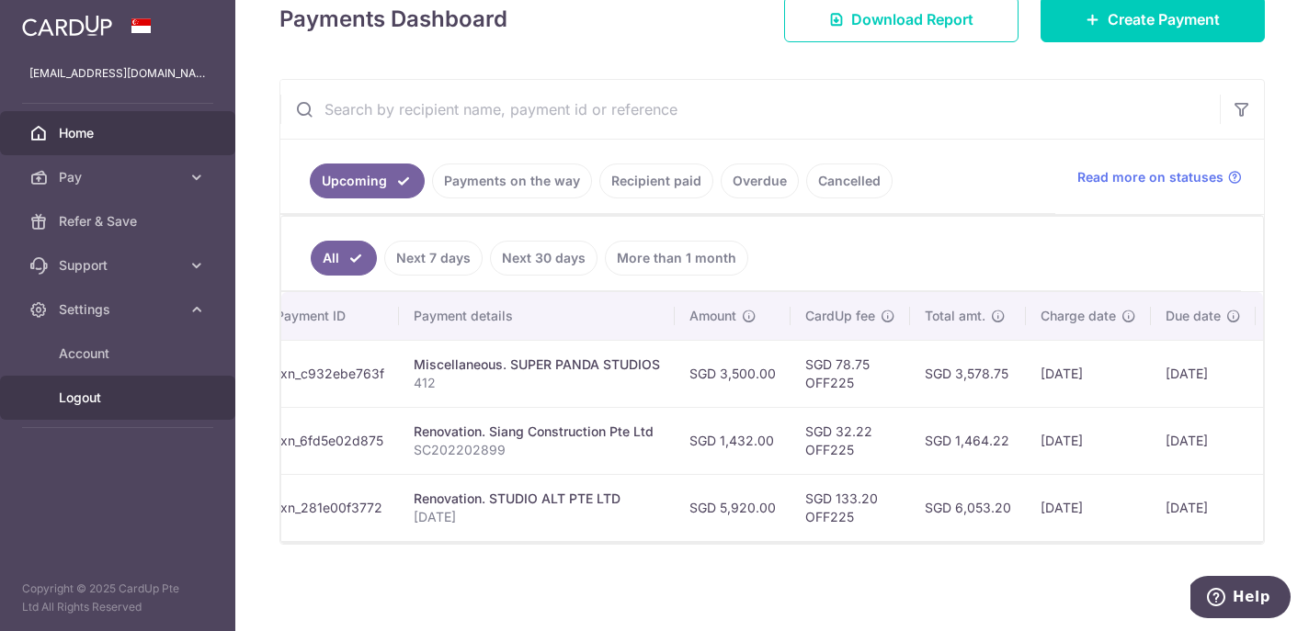
click at [76, 403] on span "Logout" at bounding box center [119, 398] width 121 height 18
